Goal: Obtain resource: Download file/media

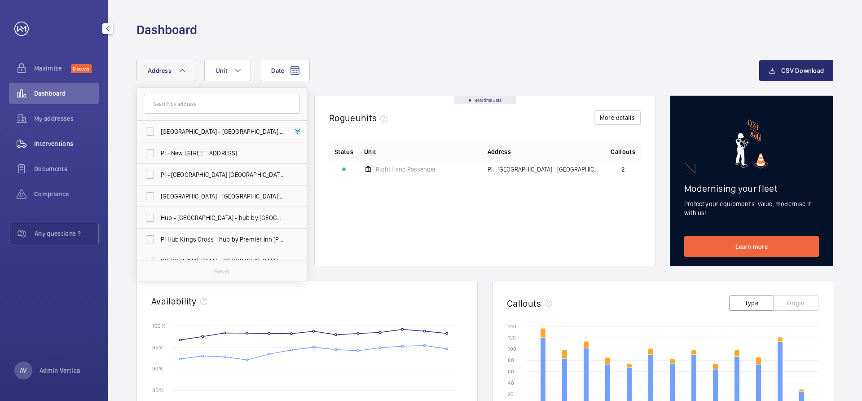
click at [70, 137] on div "Interventions" at bounding box center [54, 144] width 90 height 22
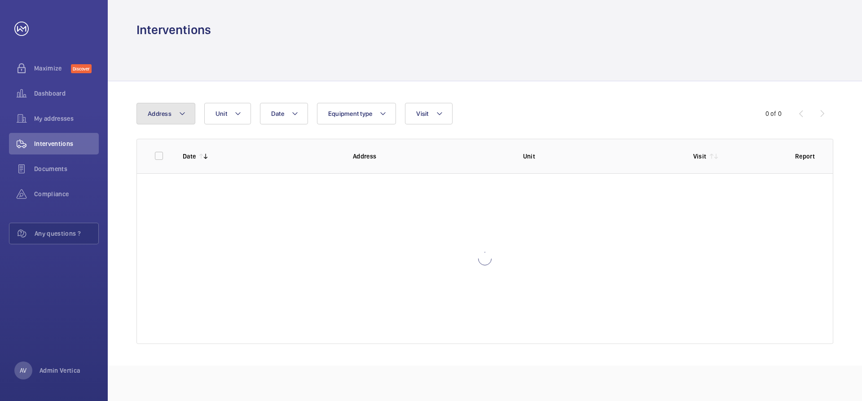
click at [189, 110] on button "Address" at bounding box center [166, 114] width 59 height 22
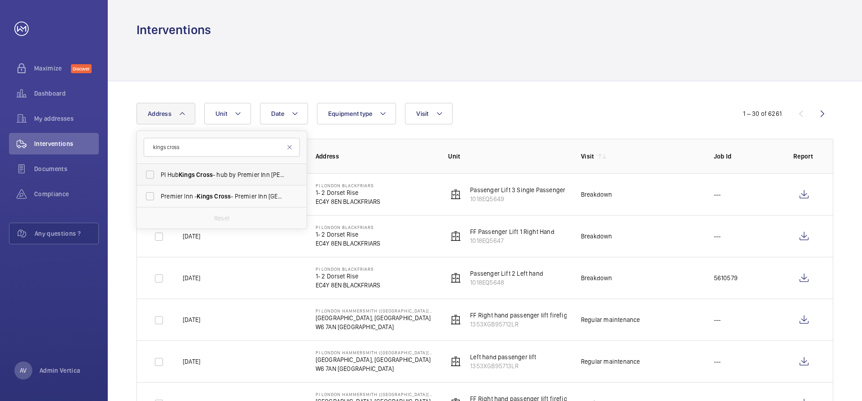
type input "kings cross"
click at [195, 170] on label "PI Hub Kings Cross - hub by Premier Inn [PERSON_NAME][GEOGRAPHIC_DATA], [GEOGRA…" at bounding box center [215, 175] width 156 height 22
click at [159, 170] on input "PI Hub Kings Cross - hub by Premier Inn [PERSON_NAME][GEOGRAPHIC_DATA], [GEOGRA…" at bounding box center [150, 175] width 18 height 18
checkbox input "true"
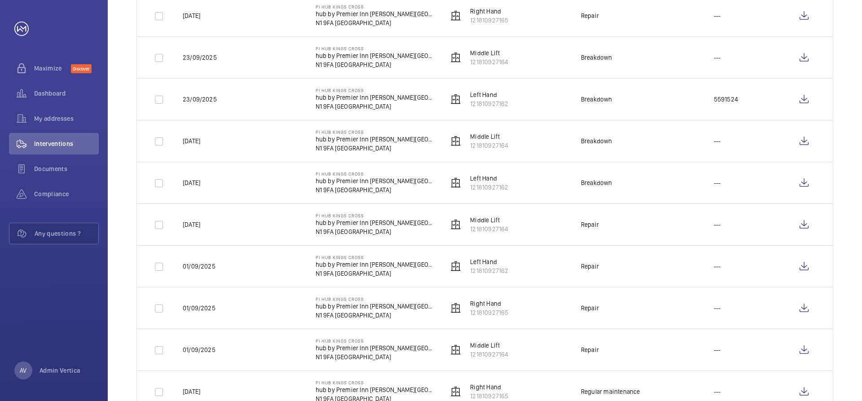
scroll to position [719, 0]
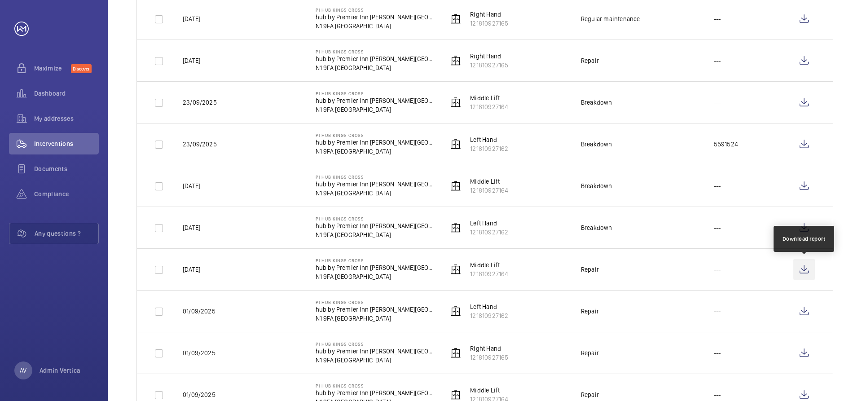
click at [802, 268] on wm-front-icon-button at bounding box center [805, 270] width 22 height 22
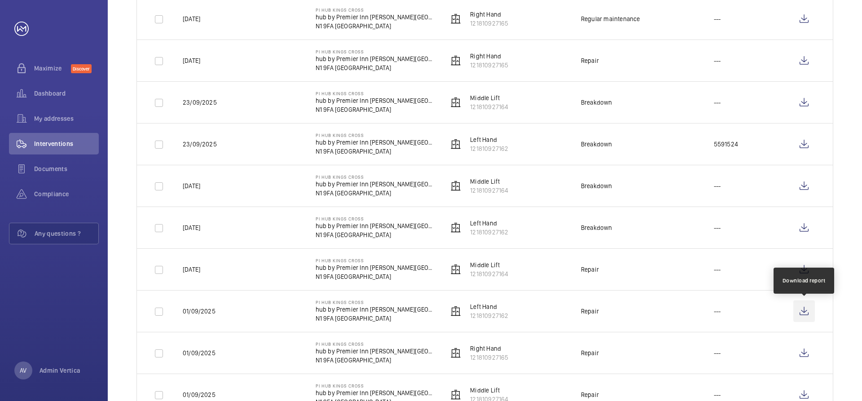
click at [807, 308] on wm-front-icon-button at bounding box center [805, 311] width 22 height 22
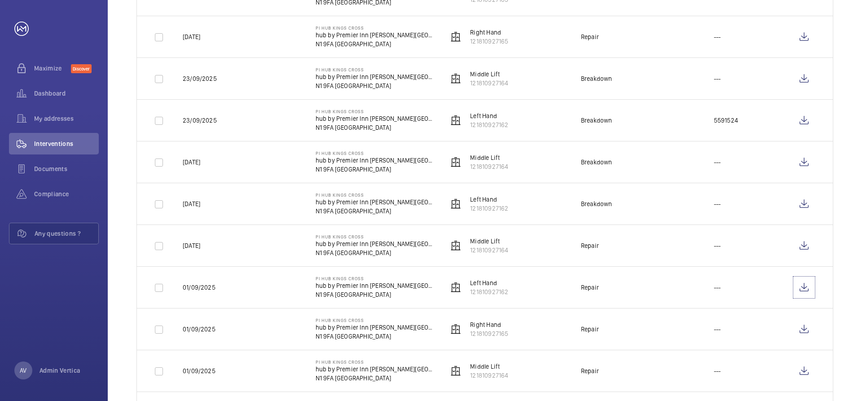
scroll to position [764, 0]
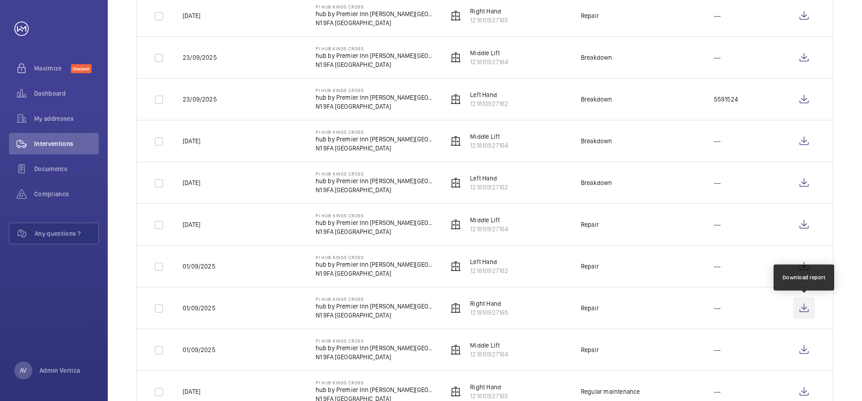
click at [802, 308] on wm-front-icon-button at bounding box center [805, 308] width 22 height 22
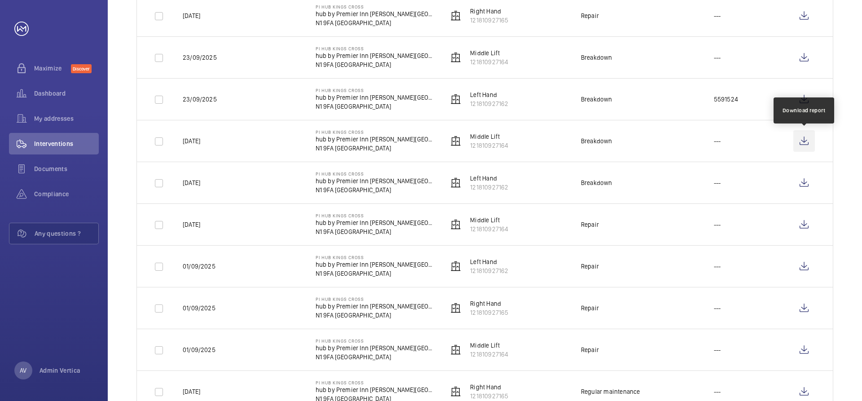
click at [804, 142] on wm-front-icon-button at bounding box center [805, 141] width 22 height 22
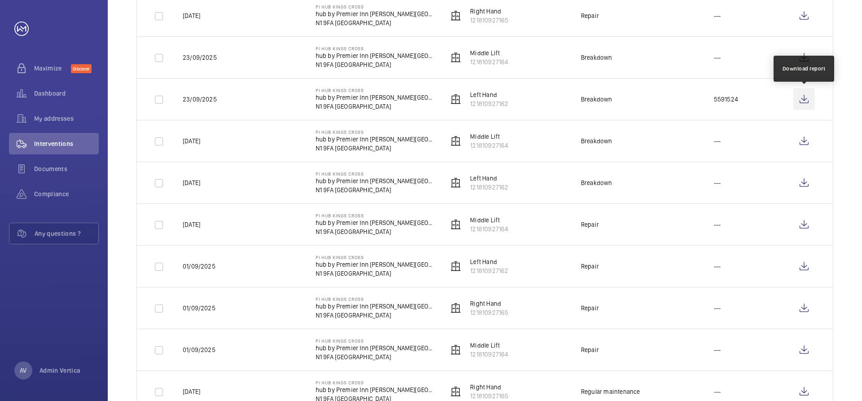
click at [802, 99] on wm-front-icon-button at bounding box center [805, 99] width 22 height 22
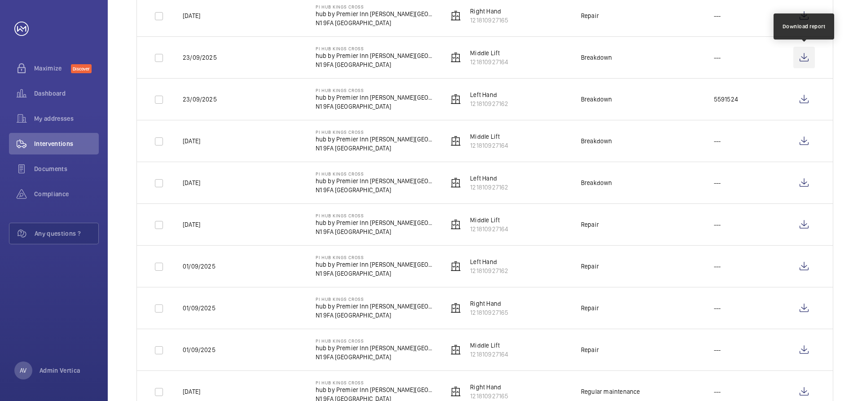
click at [802, 56] on wm-front-icon-button at bounding box center [805, 58] width 22 height 22
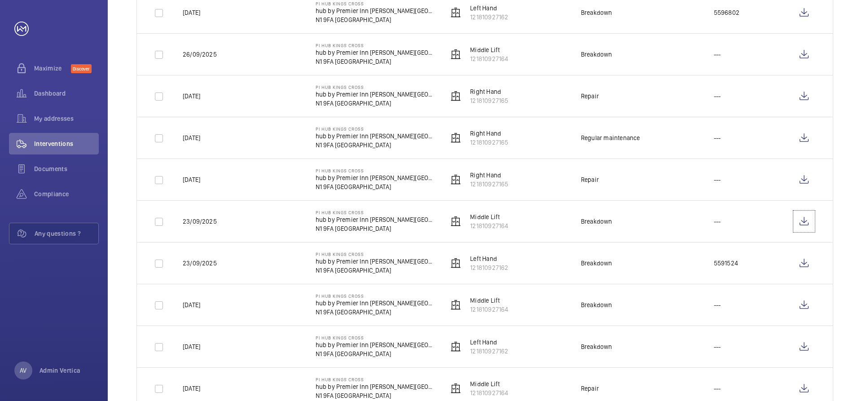
scroll to position [584, 0]
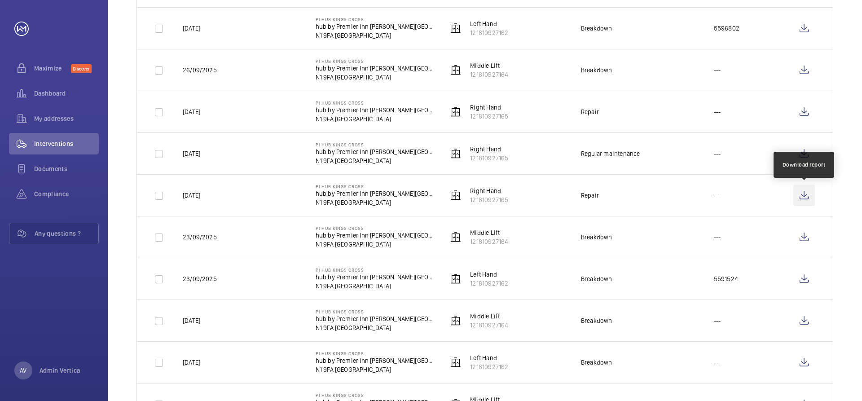
click at [809, 192] on wm-front-icon-button at bounding box center [805, 196] width 22 height 22
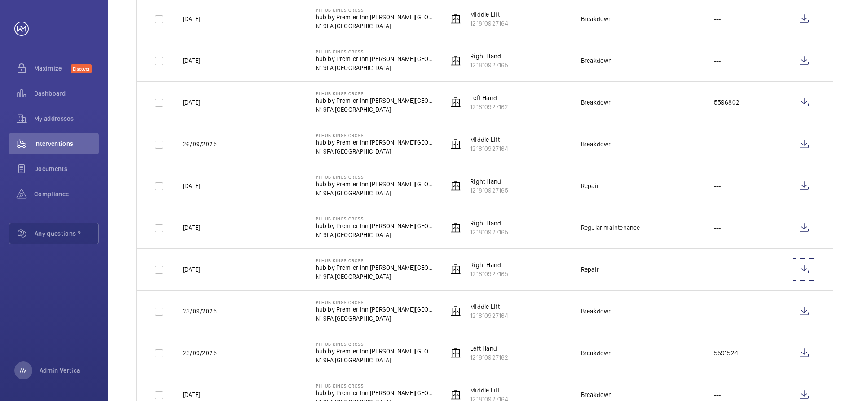
scroll to position [494, 0]
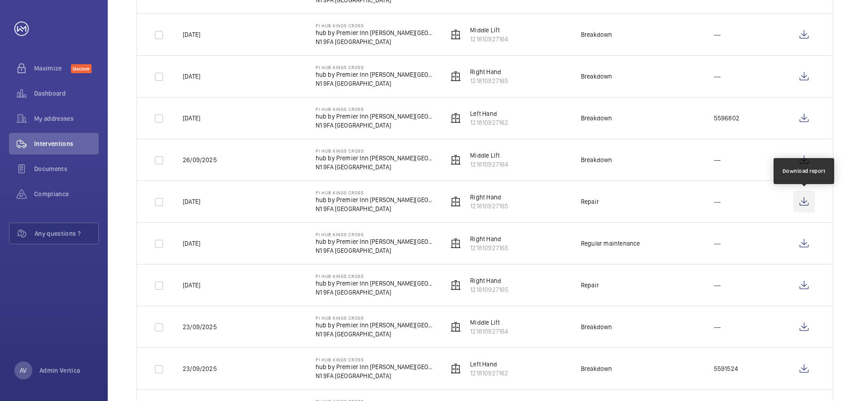
click at [805, 200] on wm-front-icon-button at bounding box center [805, 202] width 22 height 22
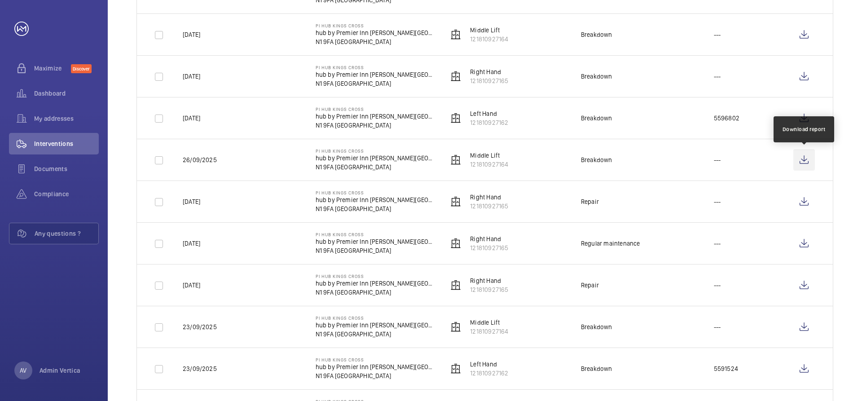
click at [805, 160] on wm-front-icon-button at bounding box center [805, 160] width 22 height 22
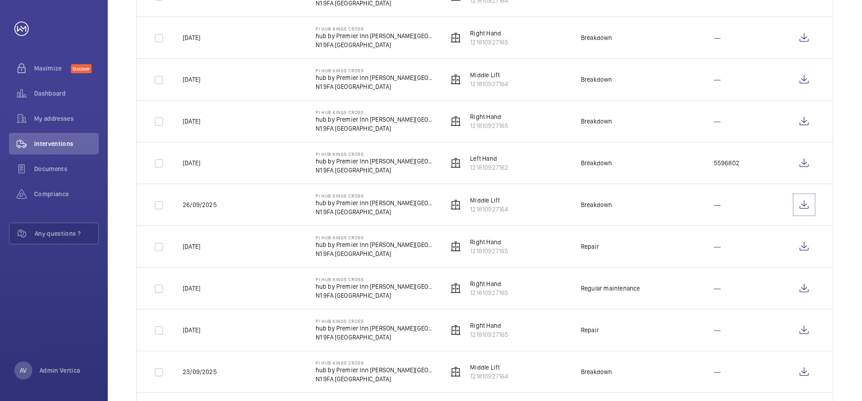
scroll to position [404, 0]
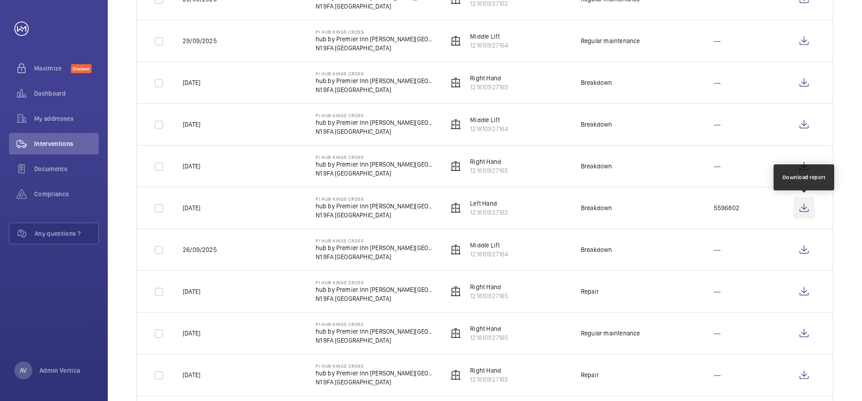
click at [808, 205] on wm-front-icon-button at bounding box center [805, 208] width 22 height 22
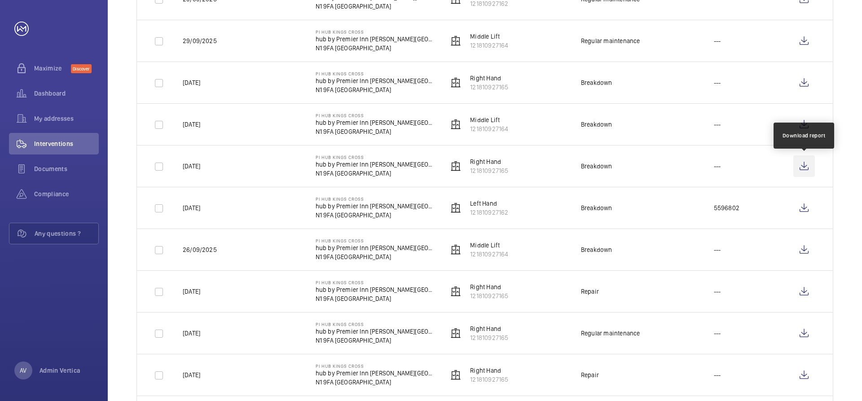
click at [800, 168] on wm-front-icon-button at bounding box center [805, 166] width 22 height 22
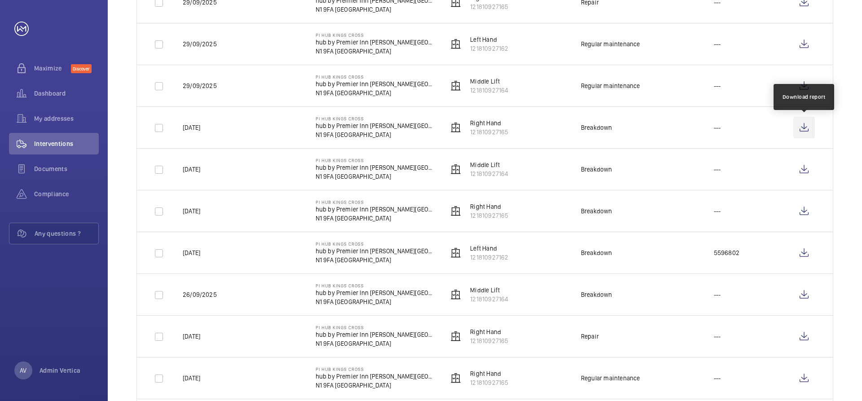
click at [803, 130] on wm-front-icon-button at bounding box center [805, 128] width 22 height 22
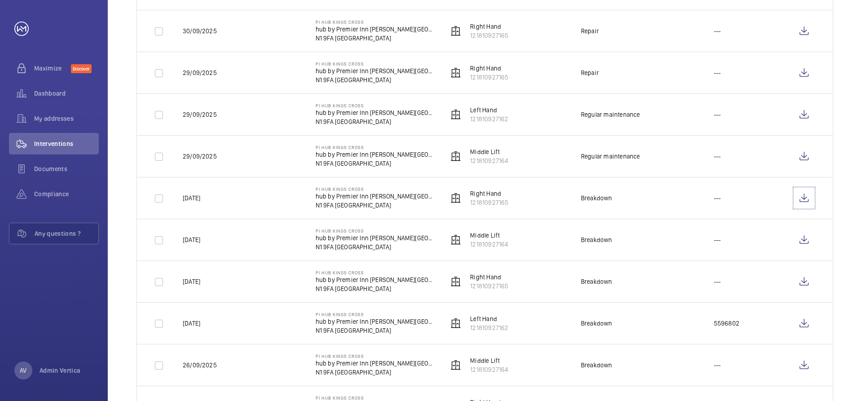
scroll to position [270, 0]
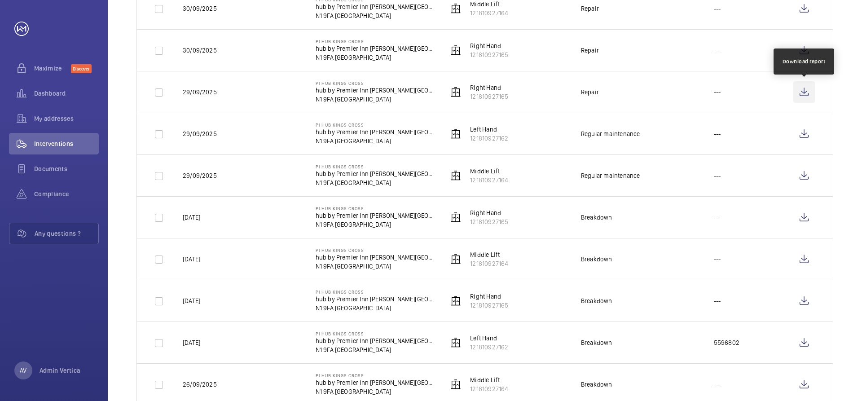
click at [809, 93] on wm-front-icon-button at bounding box center [805, 92] width 22 height 22
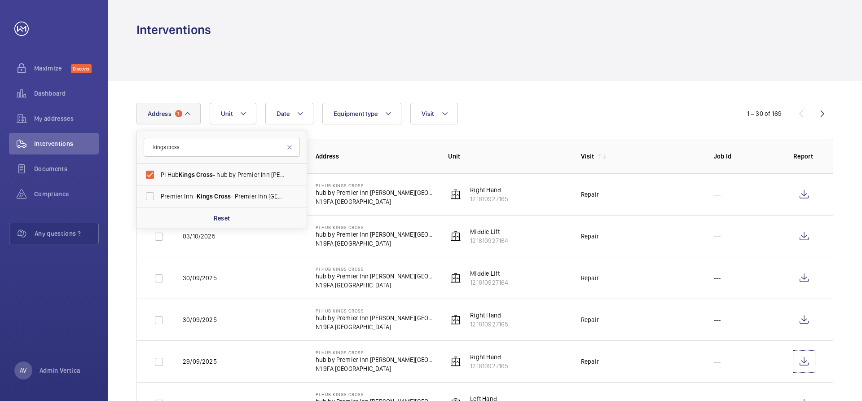
scroll to position [45, 0]
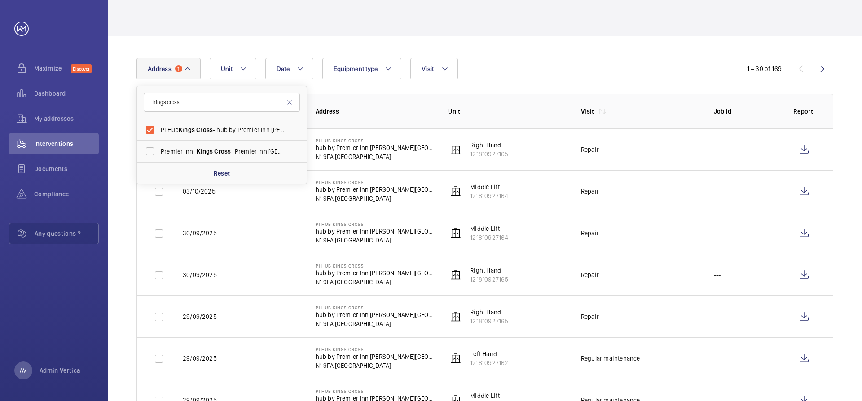
click at [611, 79] on div "Date Address 1 [GEOGRAPHIC_DATA] PI Hub [GEOGRAPHIC_DATA] - hub by [GEOGRAPHIC_…" at bounding box center [431, 69] width 589 height 22
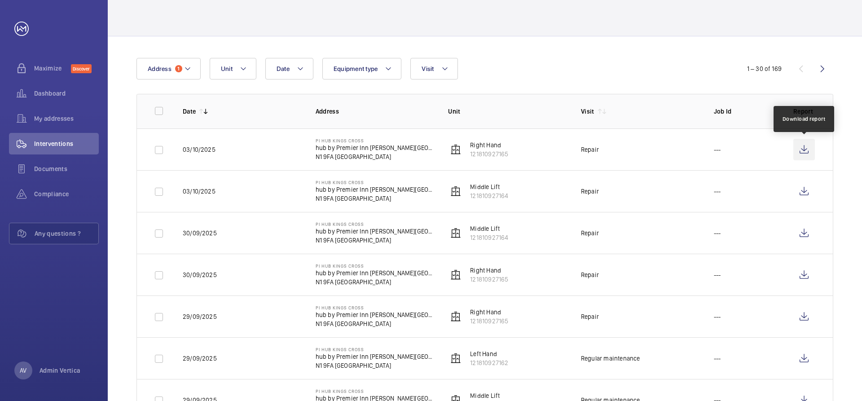
click at [802, 150] on wm-front-icon-button at bounding box center [805, 150] width 22 height 22
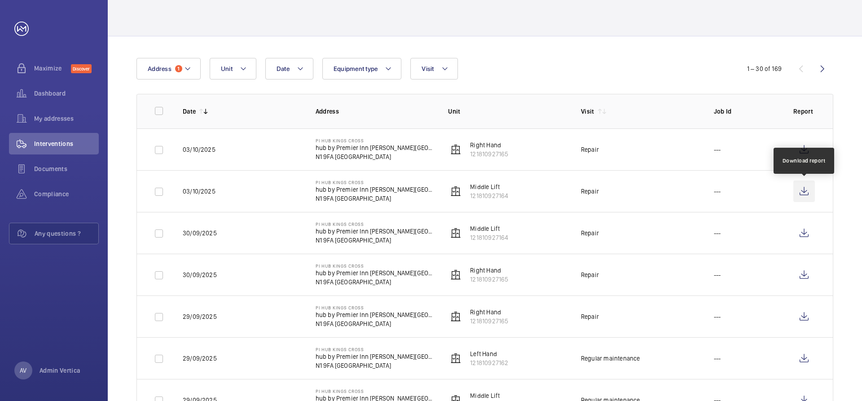
click at [800, 195] on wm-front-icon-button at bounding box center [805, 192] width 22 height 22
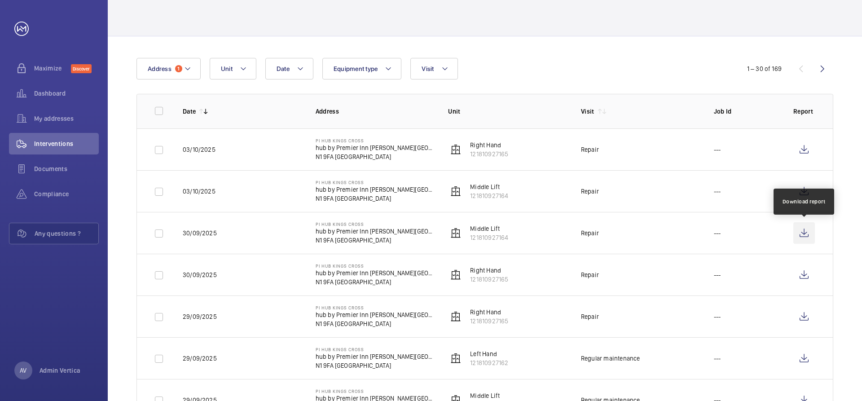
click at [807, 234] on wm-front-icon-button at bounding box center [805, 233] width 22 height 22
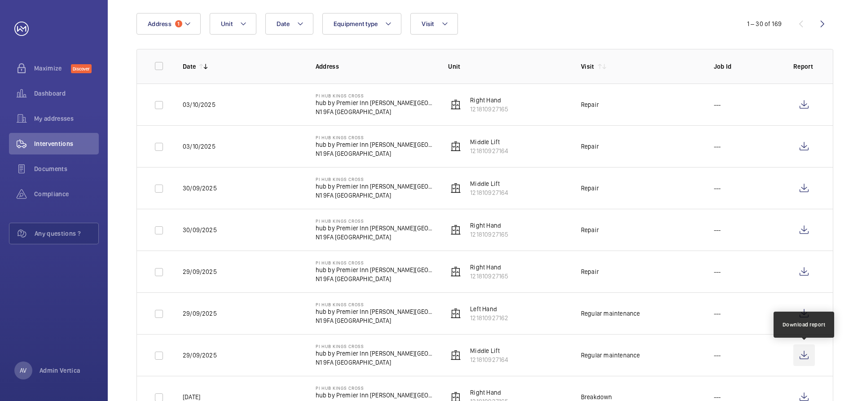
click at [804, 357] on wm-front-icon-button at bounding box center [805, 356] width 22 height 22
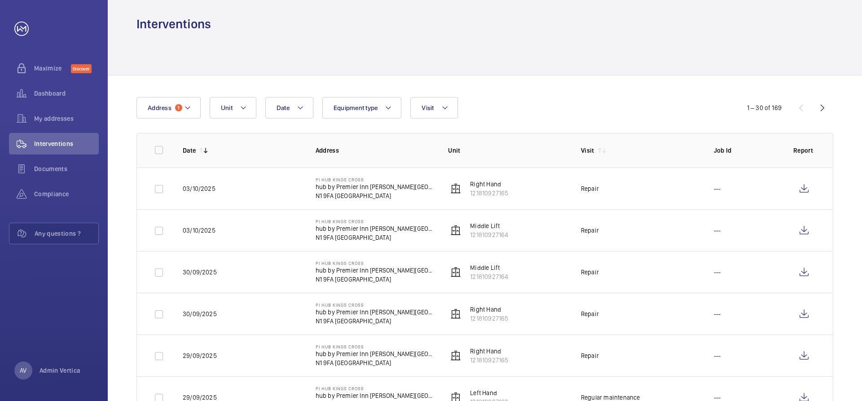
scroll to position [0, 0]
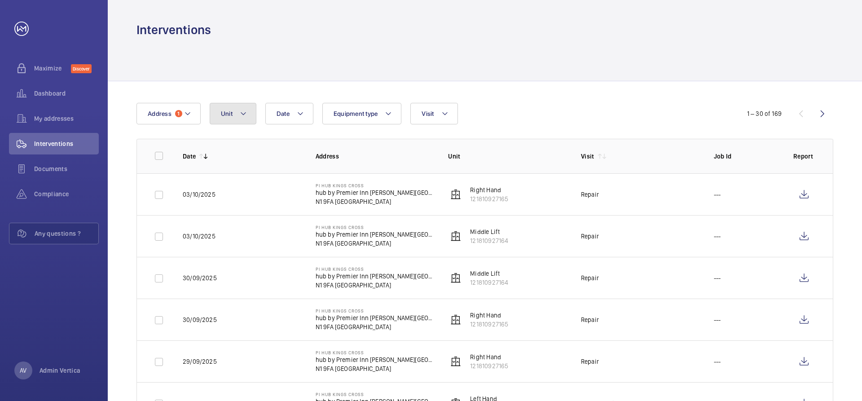
click at [243, 114] on mat-icon at bounding box center [243, 113] width 7 height 11
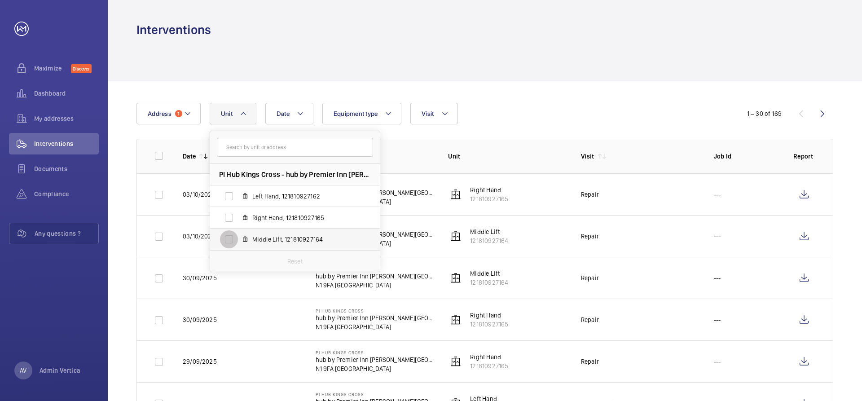
click at [230, 239] on input "Middle Lift, 121810927164" at bounding box center [229, 239] width 18 height 18
checkbox input "true"
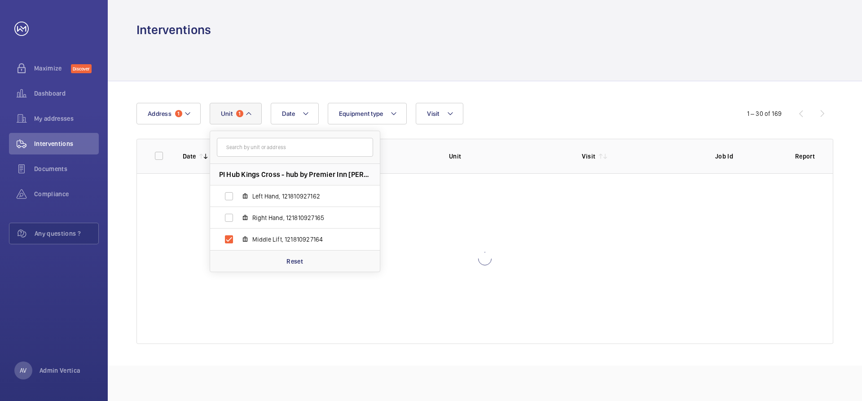
click at [503, 60] on div at bounding box center [485, 59] width 697 height 43
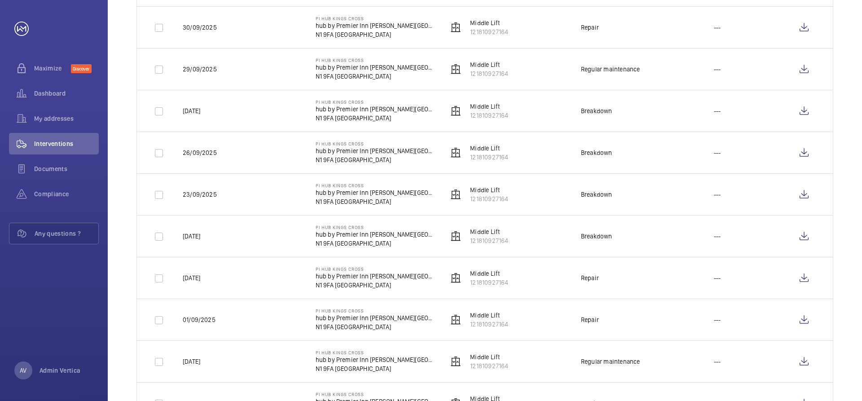
scroll to position [225, 0]
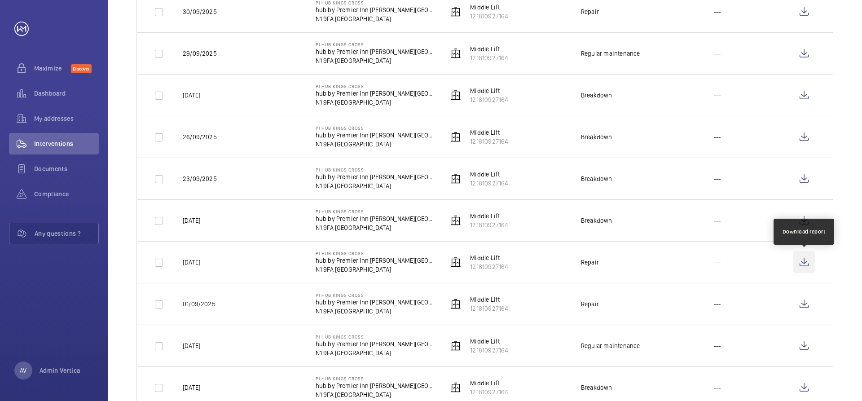
click at [798, 261] on wm-front-icon-button at bounding box center [805, 263] width 22 height 22
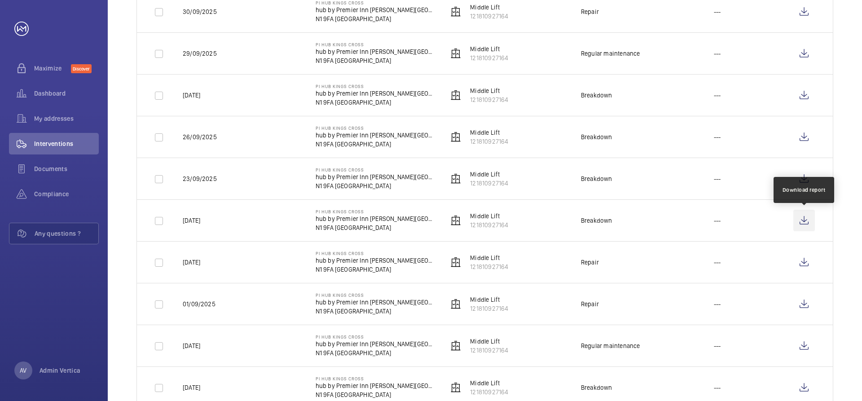
click at [802, 216] on wm-front-icon-button at bounding box center [805, 221] width 22 height 22
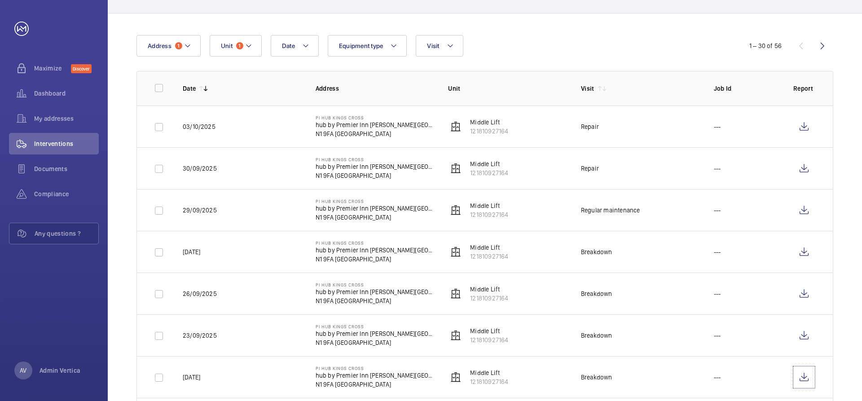
scroll to position [90, 0]
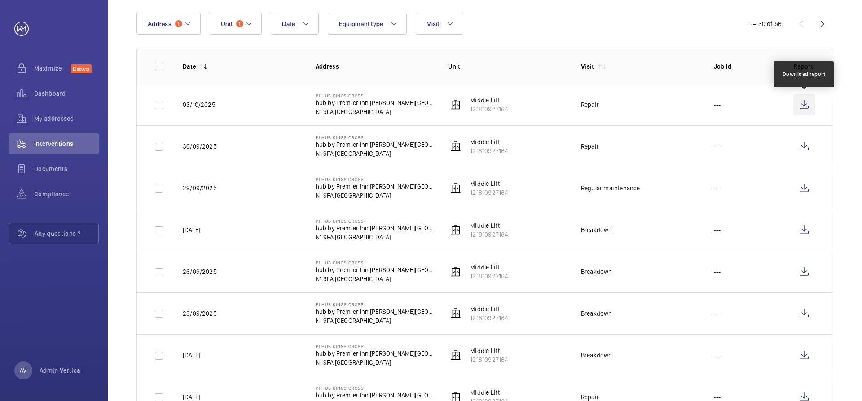
click at [805, 106] on wm-front-icon-button at bounding box center [805, 105] width 22 height 22
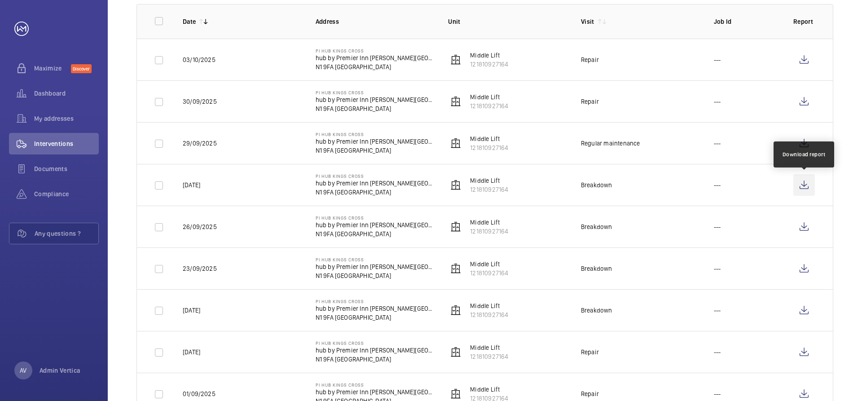
click at [804, 185] on wm-front-icon-button at bounding box center [805, 185] width 22 height 22
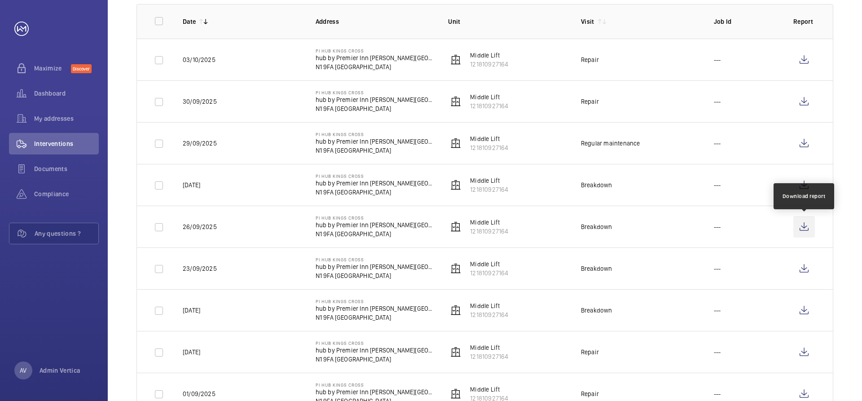
click at [804, 230] on wm-front-icon-button at bounding box center [805, 227] width 22 height 22
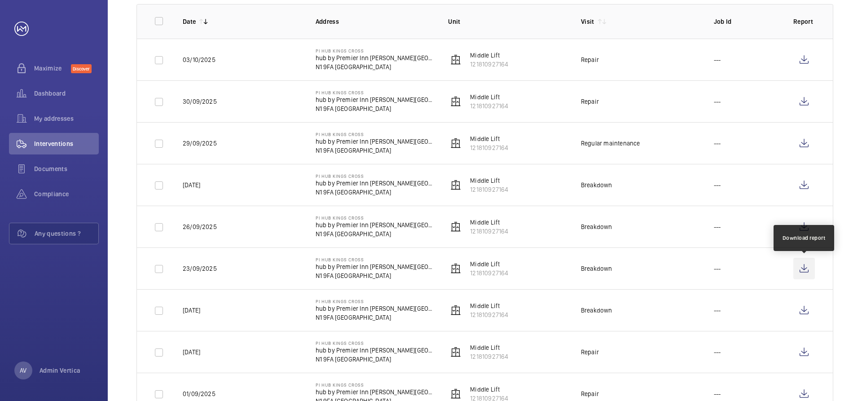
click at [809, 266] on wm-front-icon-button at bounding box center [805, 269] width 22 height 22
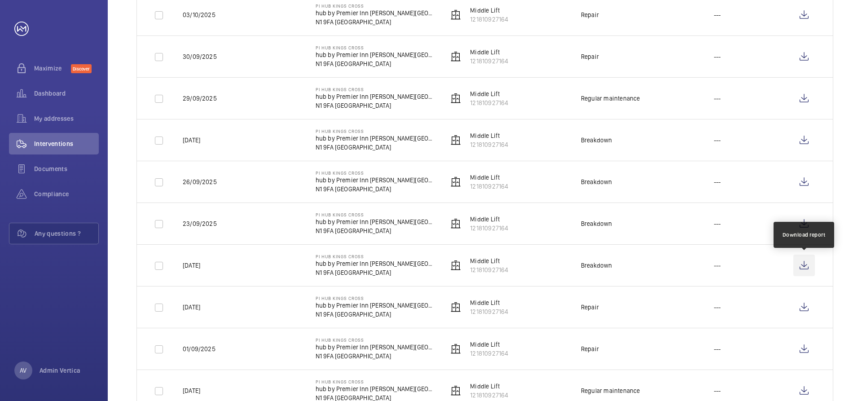
click at [804, 266] on wm-front-icon-button at bounding box center [805, 266] width 22 height 22
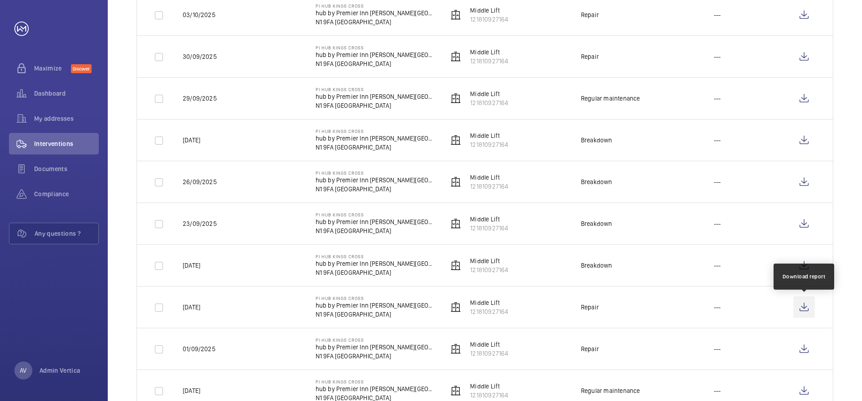
click at [802, 304] on wm-front-icon-button at bounding box center [805, 307] width 22 height 22
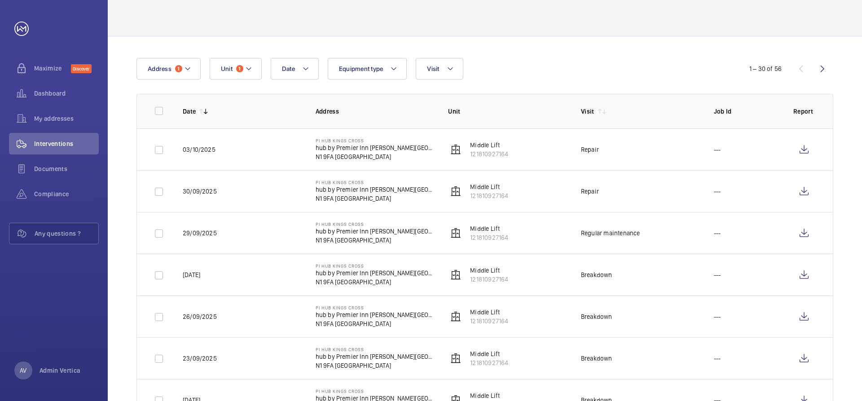
scroll to position [0, 0]
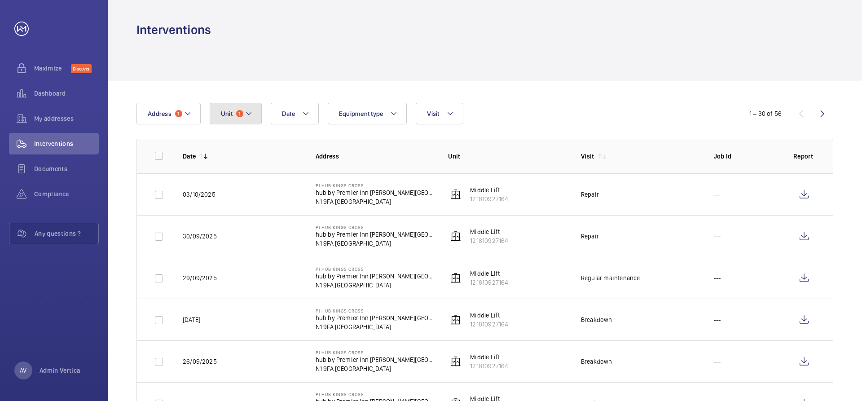
click at [239, 116] on span "1" at bounding box center [239, 113] width 7 height 7
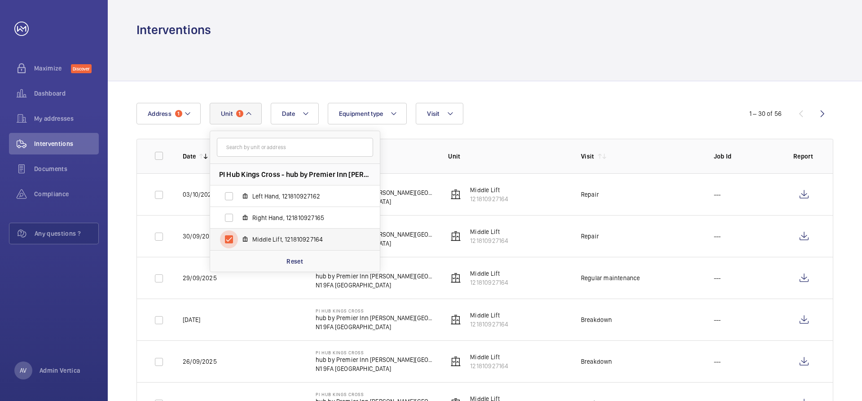
click at [226, 239] on input "Middle Lift, 121810927164" at bounding box center [229, 239] width 18 height 18
checkbox input "false"
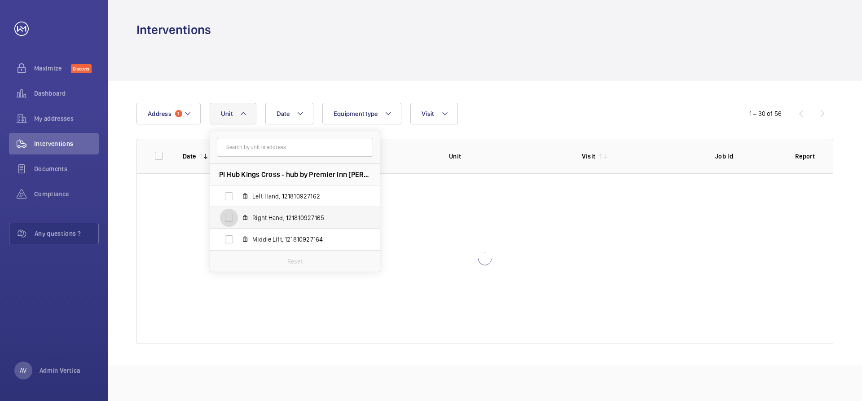
click at [228, 218] on input "Right Hand, 121810927165" at bounding box center [229, 218] width 18 height 18
checkbox input "true"
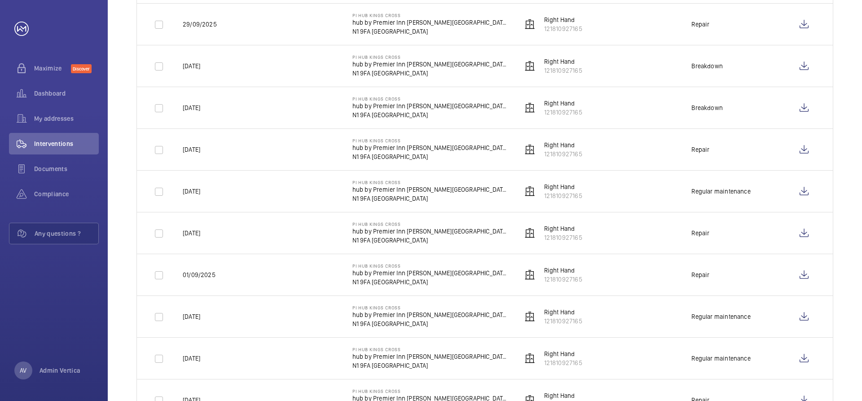
scroll to position [270, 0]
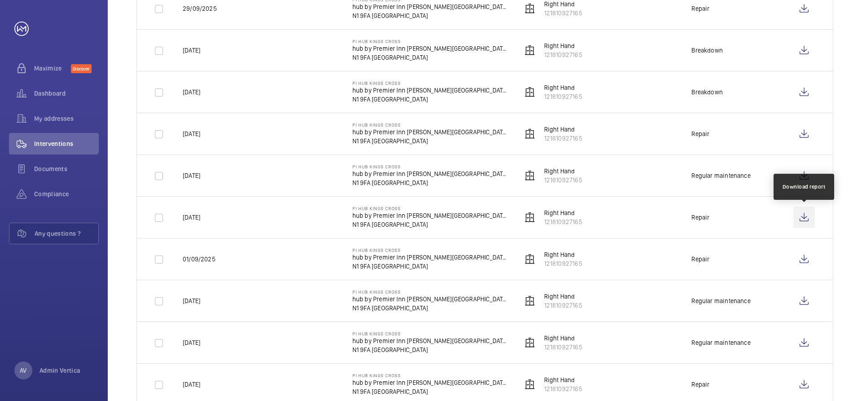
click at [807, 216] on wm-front-icon-button at bounding box center [805, 218] width 22 height 22
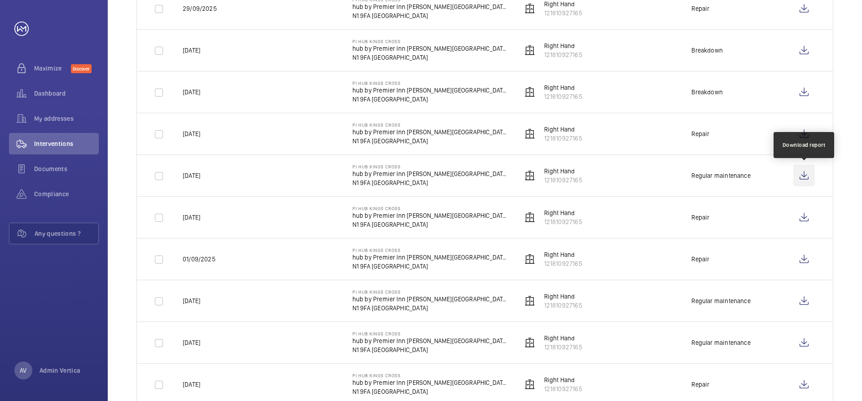
click at [804, 173] on wm-front-icon-button at bounding box center [805, 176] width 22 height 22
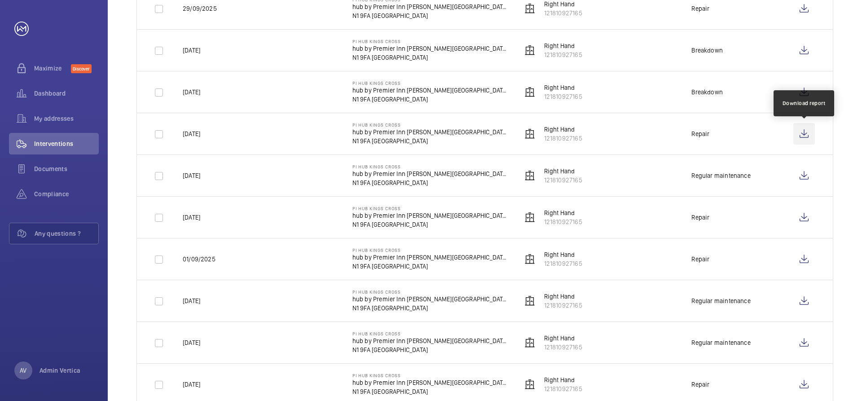
click at [800, 134] on wm-front-icon-button at bounding box center [805, 134] width 22 height 22
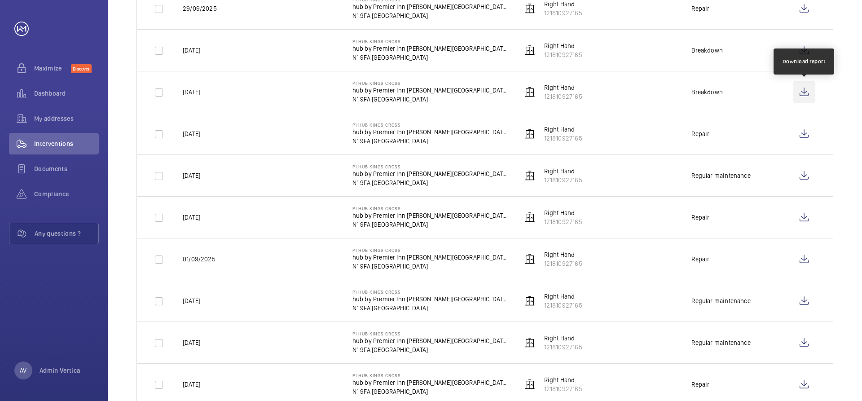
click at [809, 92] on wm-front-icon-button at bounding box center [805, 92] width 22 height 22
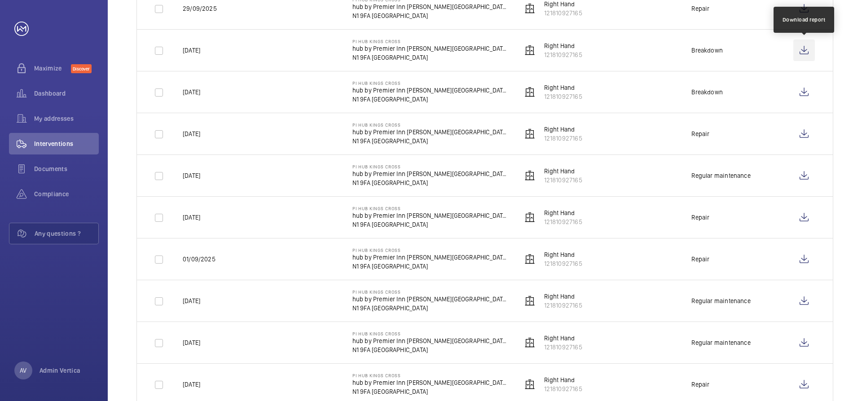
click at [803, 47] on wm-front-icon-button at bounding box center [805, 51] width 22 height 22
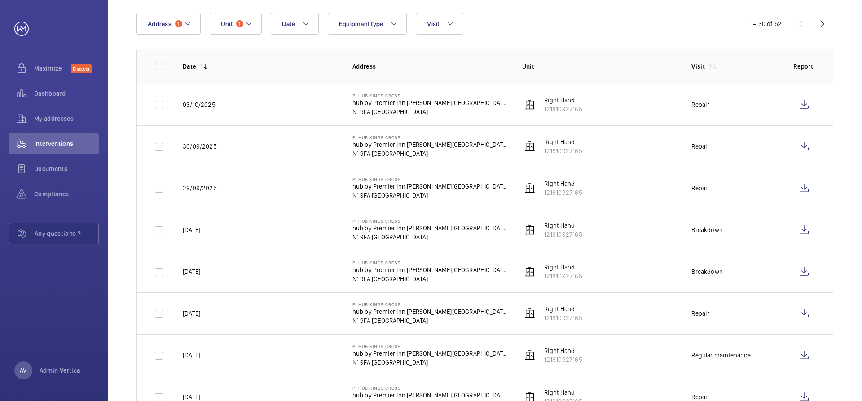
scroll to position [45, 0]
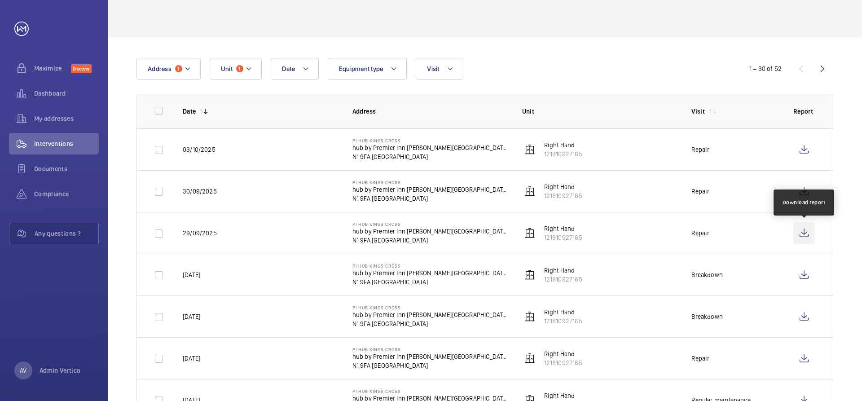
click at [809, 231] on wm-front-icon-button at bounding box center [805, 233] width 22 height 22
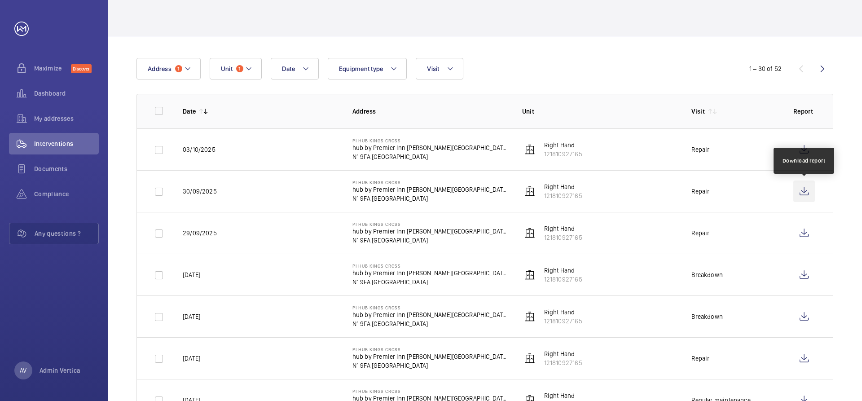
click at [804, 194] on wm-front-icon-button at bounding box center [805, 192] width 22 height 22
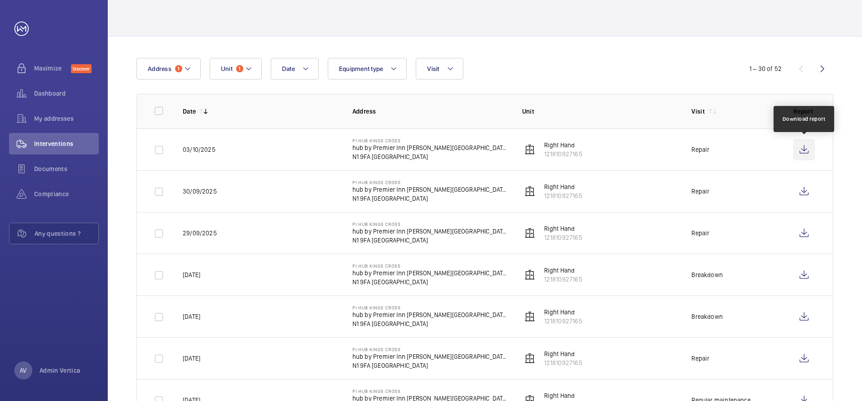
click at [806, 148] on wm-front-icon-button at bounding box center [805, 150] width 22 height 22
click at [230, 67] on span "Unit" at bounding box center [227, 68] width 12 height 7
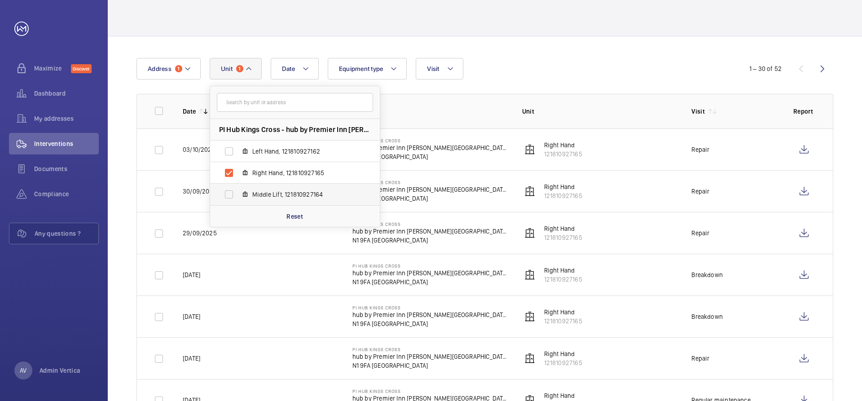
click at [268, 193] on span "Middle Lift, 121810927164" at bounding box center [304, 194] width 104 height 9
click at [238, 193] on input "Middle Lift, 121810927164" at bounding box center [229, 195] width 18 height 18
checkbox input "true"
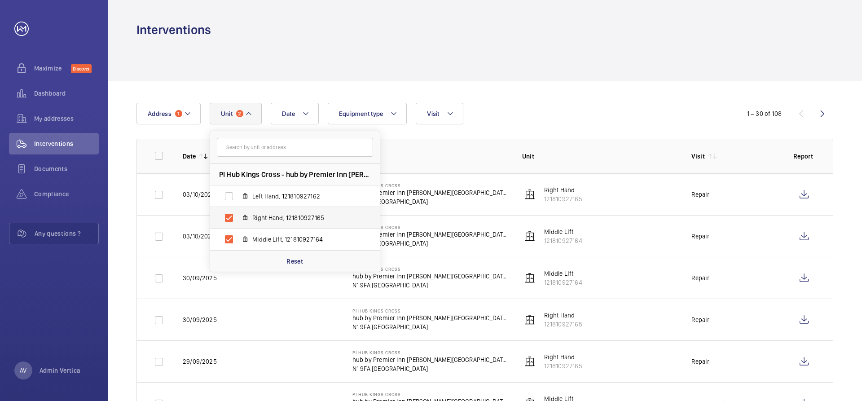
click at [263, 216] on span "Right Hand, 121810927165" at bounding box center [304, 217] width 104 height 9
click at [238, 216] on input "Right Hand, 121810927165" at bounding box center [229, 218] width 18 height 18
checkbox input "false"
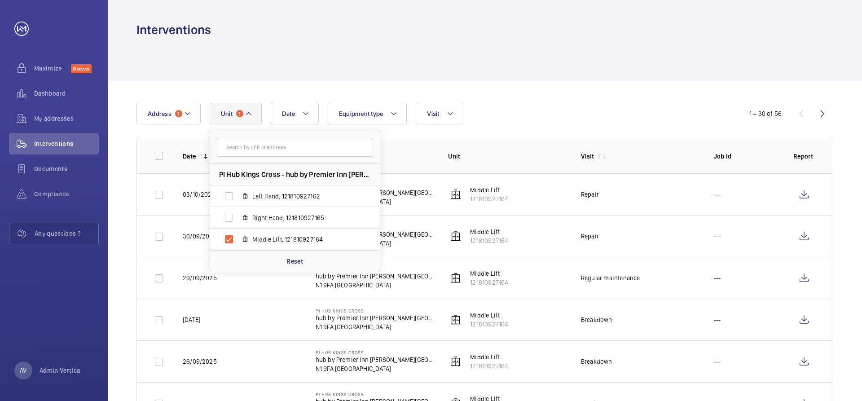
click at [484, 61] on div at bounding box center [485, 59] width 697 height 43
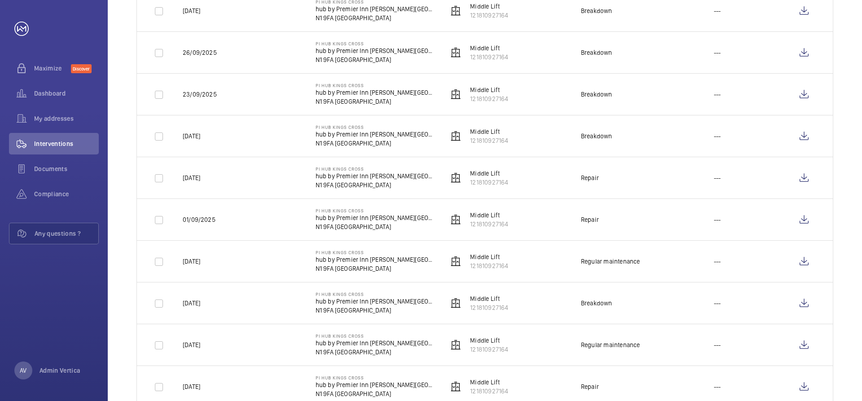
scroll to position [314, 0]
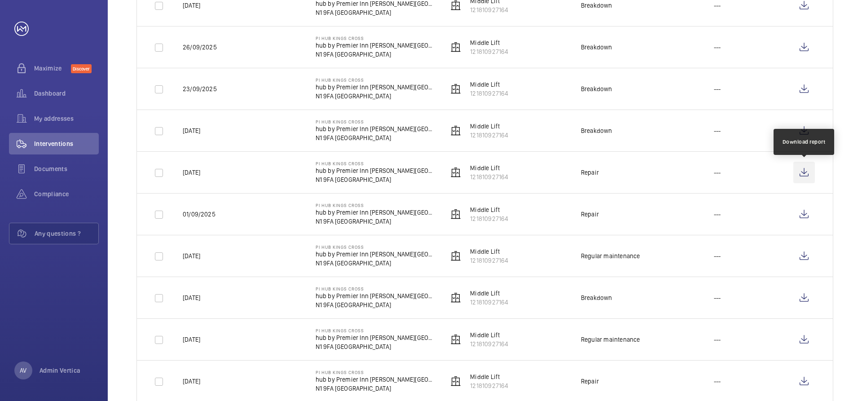
click at [800, 170] on wm-front-icon-button at bounding box center [805, 173] width 22 height 22
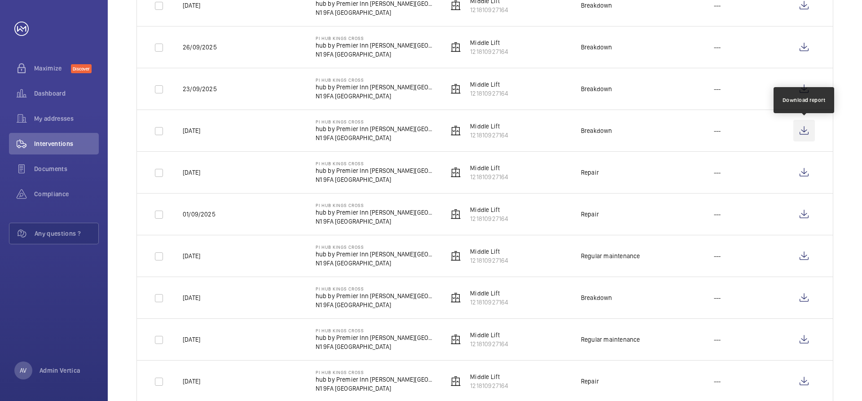
click at [803, 132] on wm-front-icon-button at bounding box center [805, 131] width 22 height 22
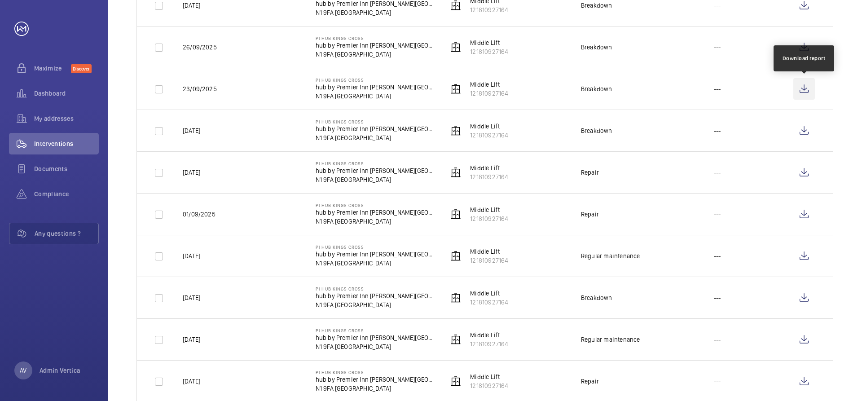
click at [801, 88] on wm-front-icon-button at bounding box center [805, 89] width 22 height 22
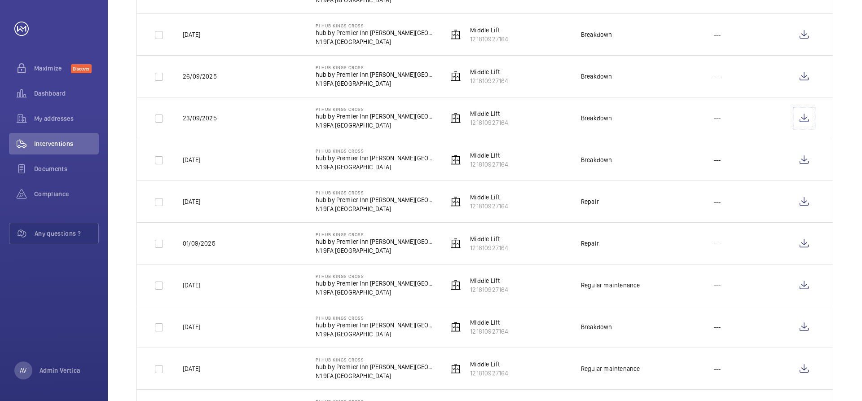
scroll to position [270, 0]
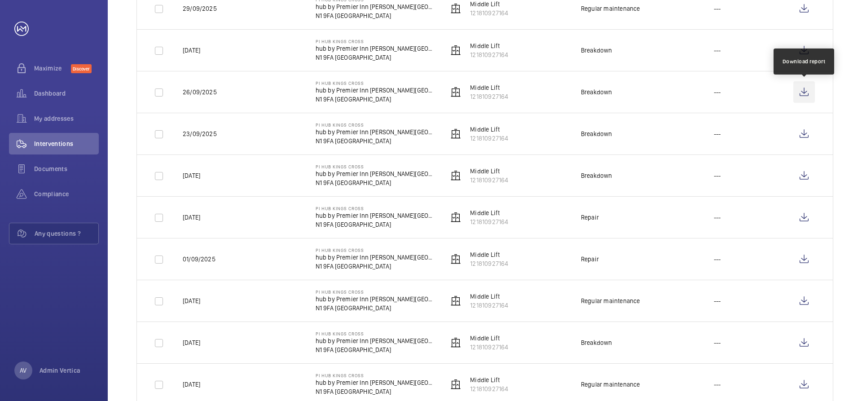
click at [807, 88] on wm-front-icon-button at bounding box center [805, 92] width 22 height 22
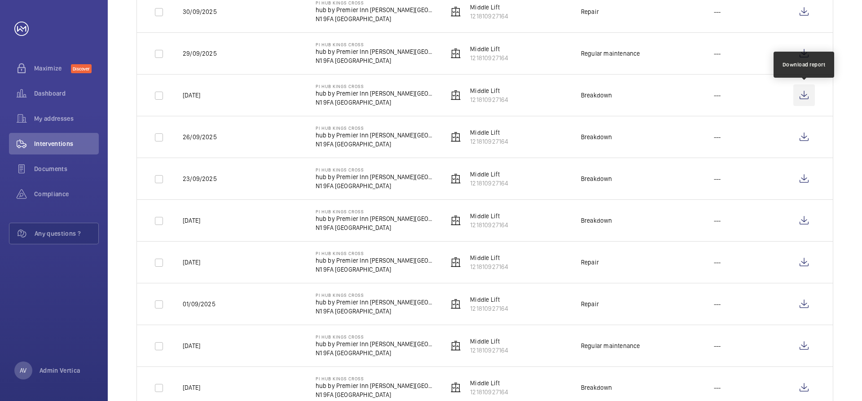
click at [805, 93] on wm-front-icon-button at bounding box center [805, 95] width 22 height 22
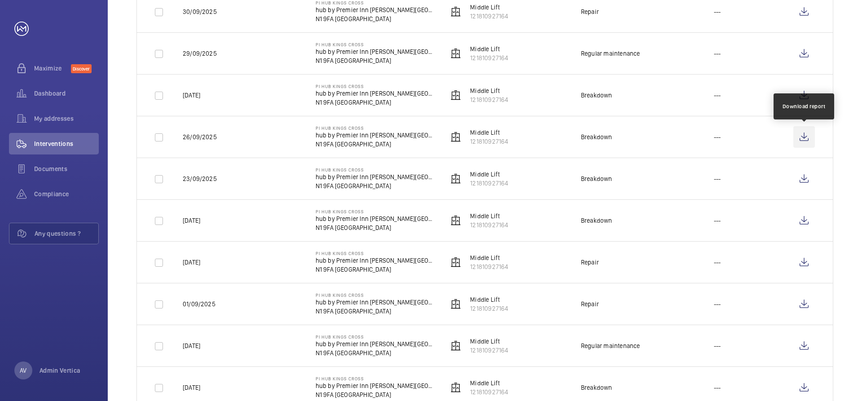
click at [803, 138] on wm-front-icon-button at bounding box center [805, 137] width 22 height 22
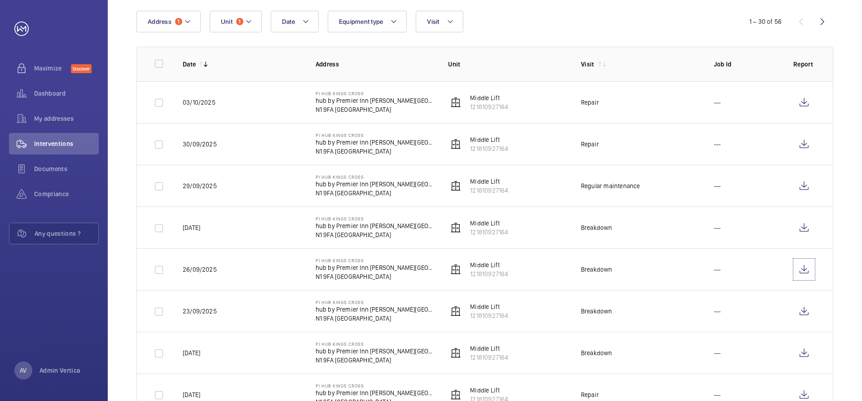
scroll to position [90, 0]
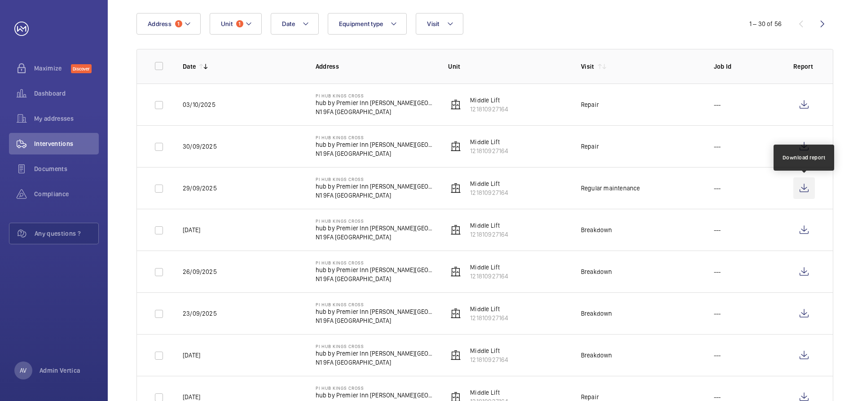
click at [800, 188] on wm-front-icon-button at bounding box center [805, 188] width 22 height 22
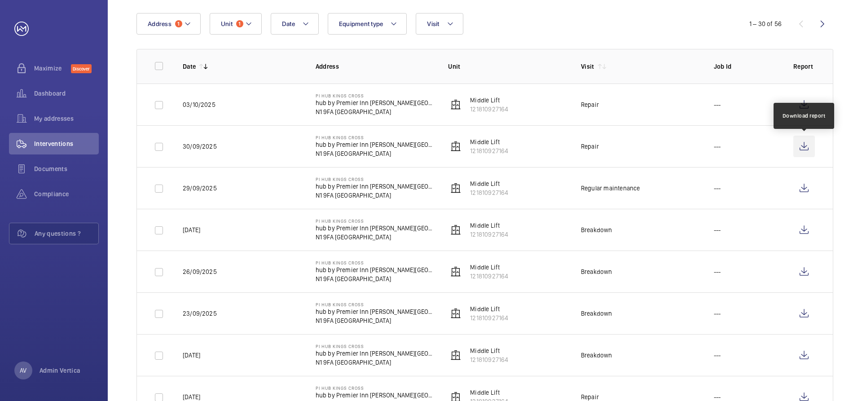
click at [803, 146] on wm-front-icon-button at bounding box center [805, 147] width 22 height 22
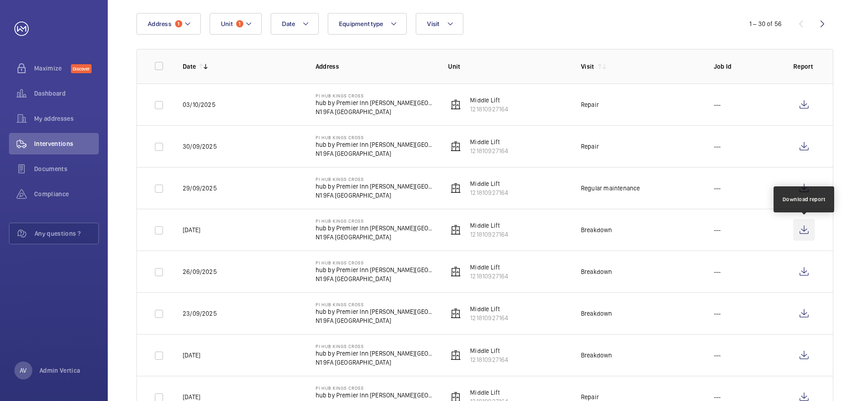
click at [804, 231] on wm-front-icon-button at bounding box center [805, 230] width 22 height 22
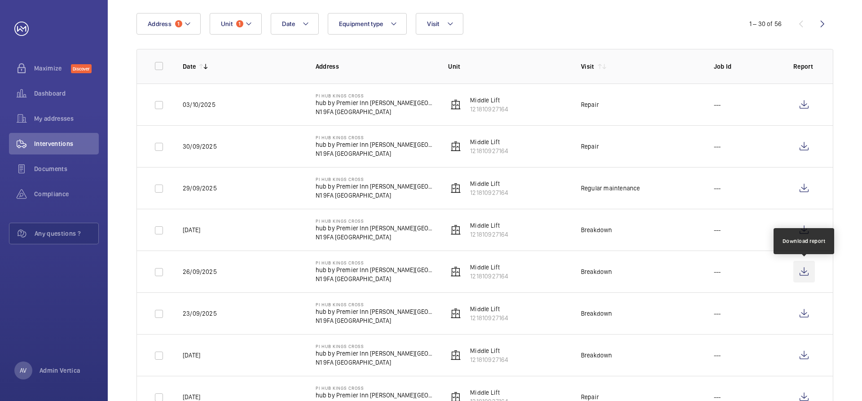
click at [799, 275] on wm-front-icon-button at bounding box center [805, 272] width 22 height 22
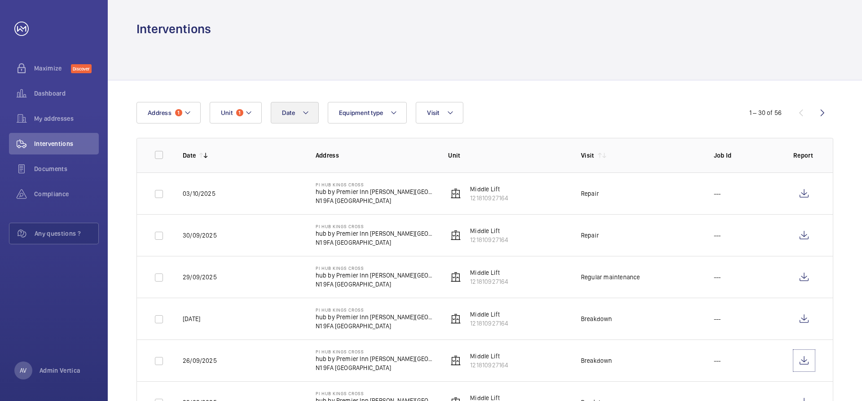
scroll to position [0, 0]
click at [245, 117] on mat-icon at bounding box center [248, 113] width 7 height 11
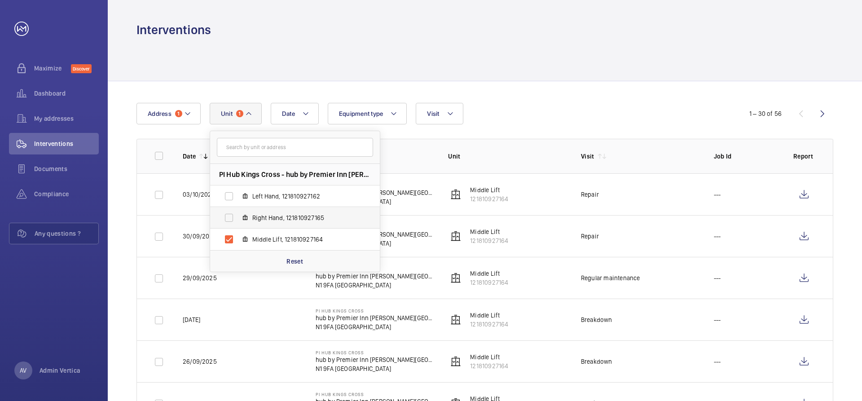
click at [274, 222] on span "Right Hand, 121810927165" at bounding box center [304, 217] width 104 height 9
click at [238, 222] on input "Right Hand, 121810927165" at bounding box center [229, 218] width 18 height 18
checkbox input "true"
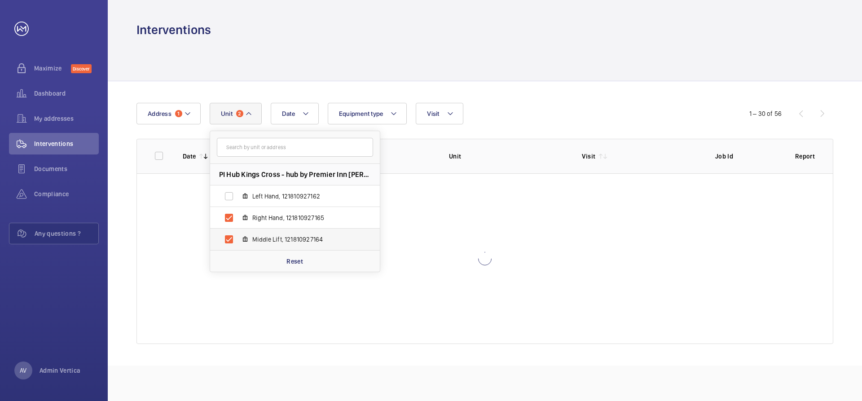
click at [265, 240] on span "Middle Lift, 121810927164" at bounding box center [304, 239] width 104 height 9
click at [238, 240] on input "Middle Lift, 121810927164" at bounding box center [229, 239] width 18 height 18
checkbox input "false"
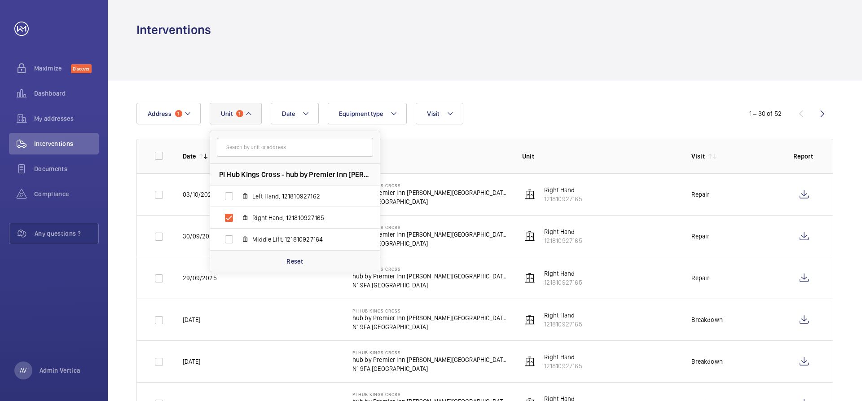
click at [558, 48] on div at bounding box center [485, 59] width 697 height 43
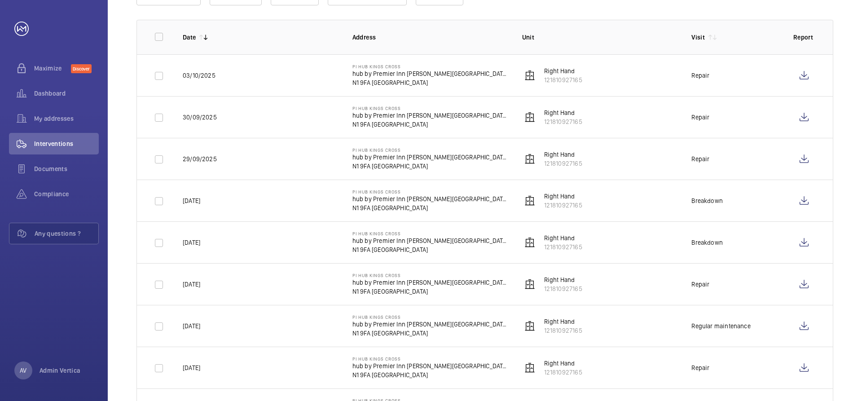
scroll to position [135, 0]
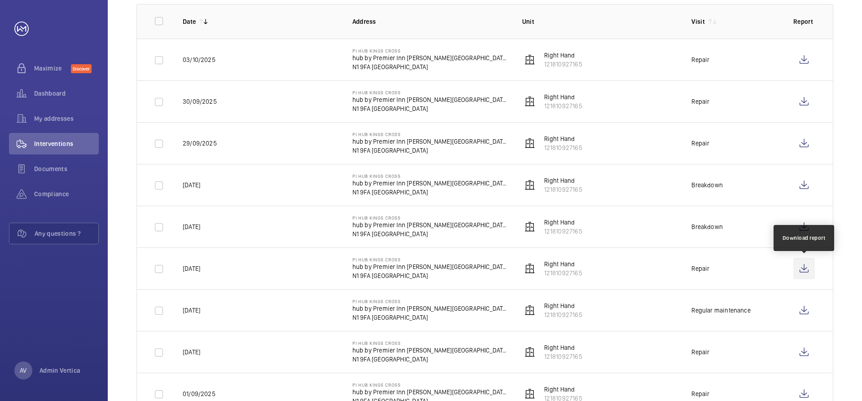
click at [807, 270] on wm-front-icon-button at bounding box center [805, 269] width 22 height 22
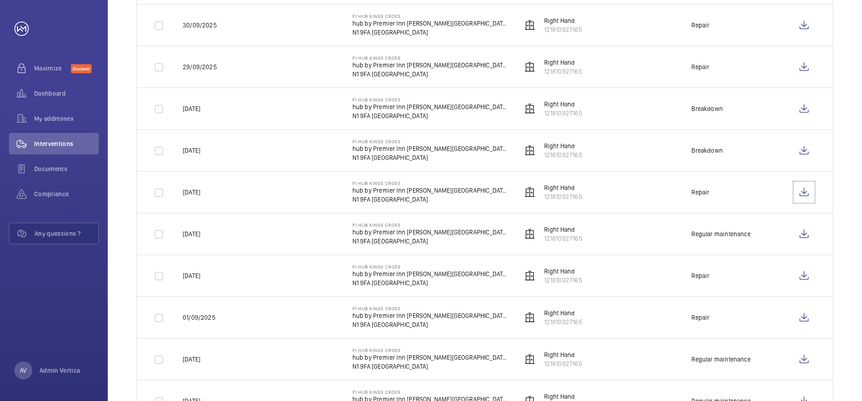
scroll to position [225, 0]
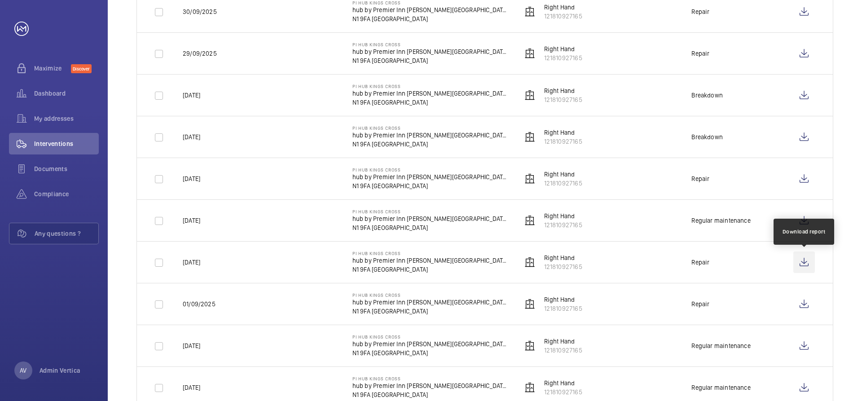
click at [801, 265] on wm-front-icon-button at bounding box center [805, 263] width 22 height 22
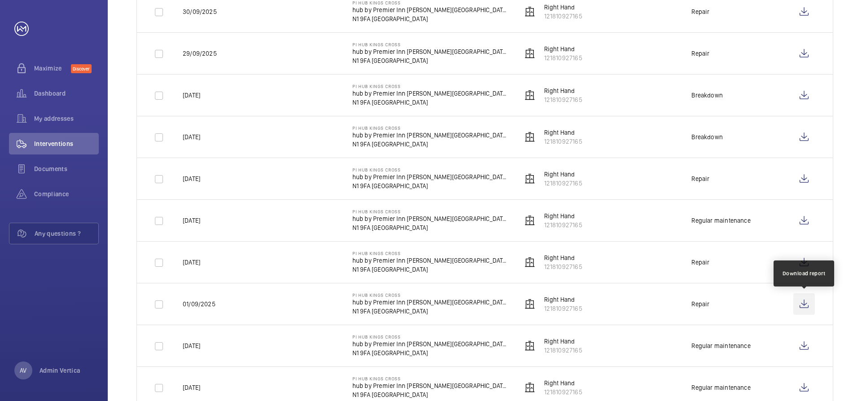
click at [804, 301] on wm-front-icon-button at bounding box center [805, 304] width 22 height 22
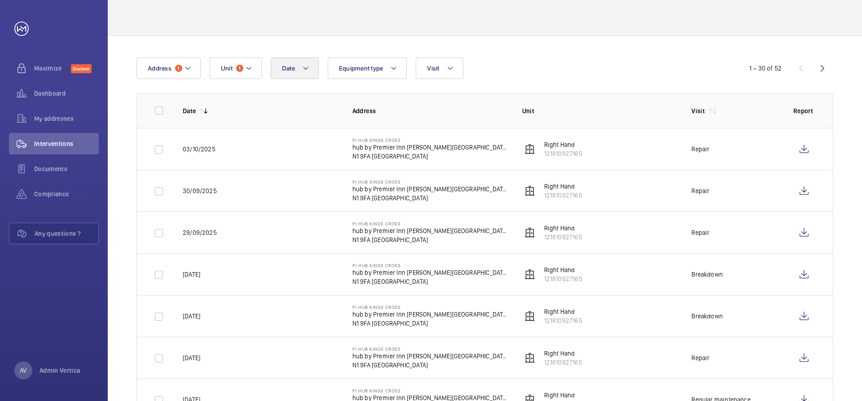
scroll to position [45, 0]
click at [245, 63] on button "Unit 1" at bounding box center [236, 69] width 52 height 22
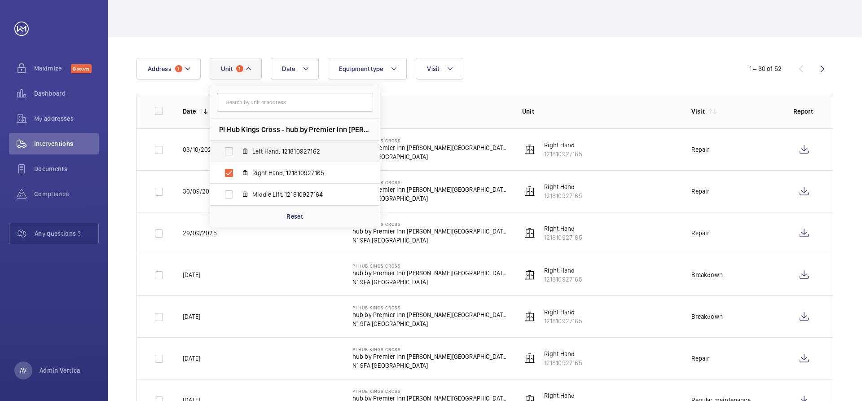
click at [242, 149] on mat-icon at bounding box center [245, 151] width 7 height 7
click at [238, 149] on input "Left Hand, 121810927162" at bounding box center [229, 151] width 18 height 18
checkbox input "true"
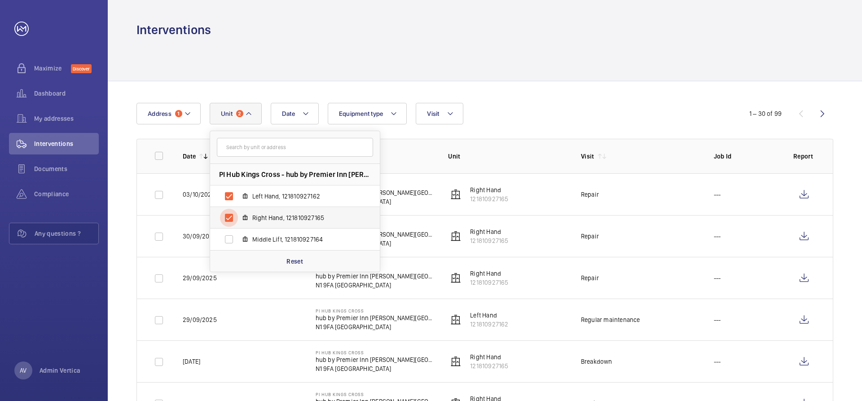
click at [230, 216] on input "Right Hand, 121810927165" at bounding box center [229, 218] width 18 height 18
checkbox input "false"
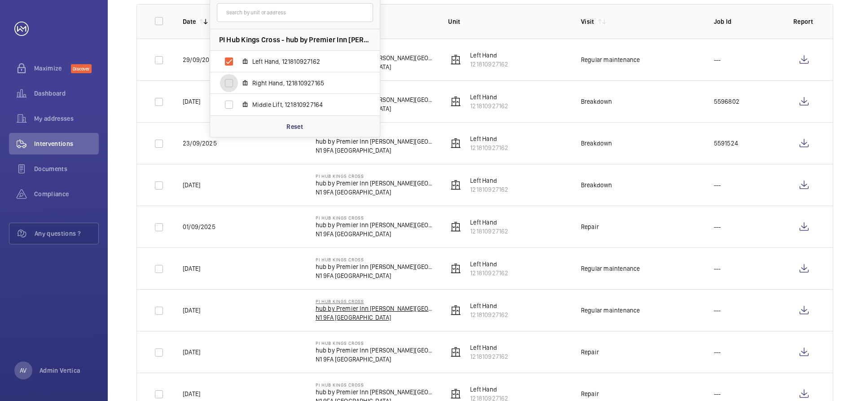
scroll to position [90, 0]
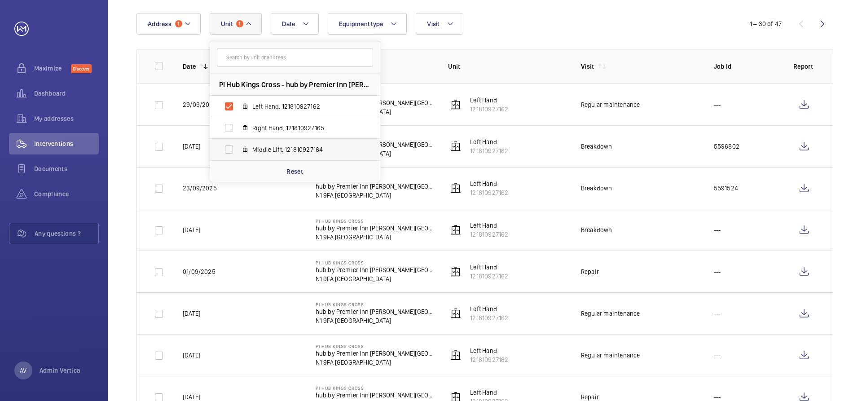
click at [269, 146] on span "Middle Lift, 121810927164" at bounding box center [304, 149] width 104 height 9
click at [238, 146] on input "Middle Lift, 121810927164" at bounding box center [229, 150] width 18 height 18
checkbox input "true"
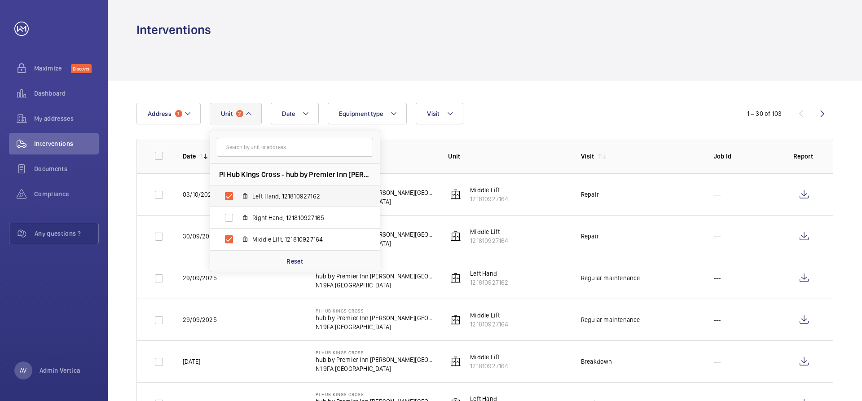
click at [264, 194] on span "Left Hand, 121810927162" at bounding box center [304, 196] width 104 height 9
click at [238, 194] on input "Left Hand, 121810927162" at bounding box center [229, 196] width 18 height 18
checkbox input "false"
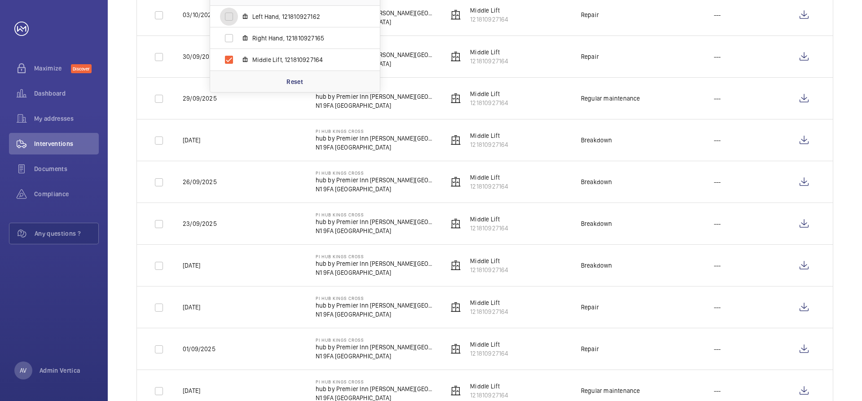
scroll to position [225, 0]
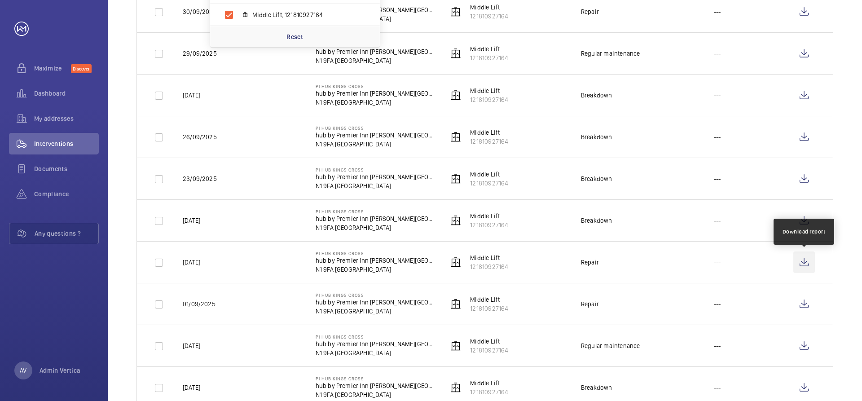
click at [804, 262] on wm-front-icon-button at bounding box center [805, 263] width 22 height 22
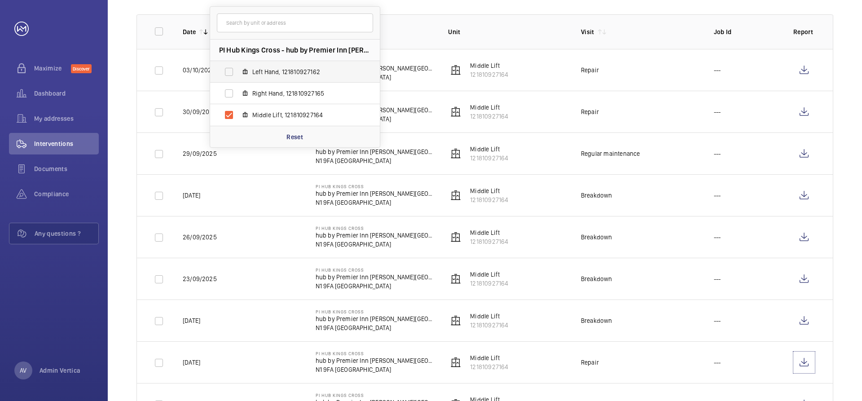
scroll to position [90, 0]
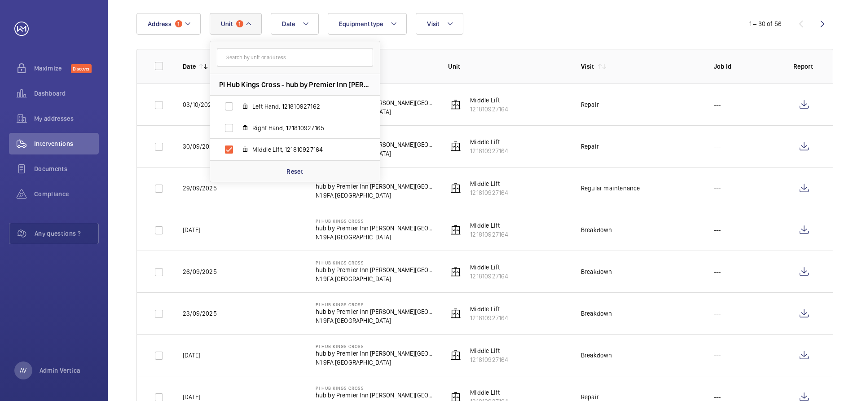
click at [240, 22] on span "1" at bounding box center [239, 23] width 7 height 7
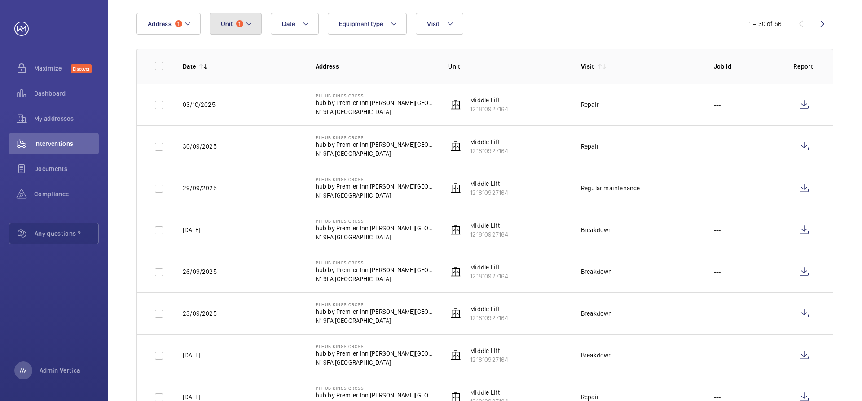
click at [240, 26] on span "1" at bounding box center [239, 23] width 7 height 7
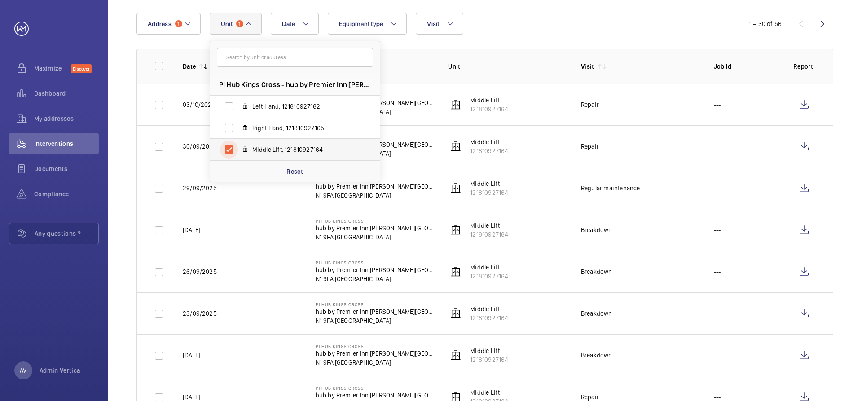
click at [225, 151] on input "Middle Lift, 121810927164" at bounding box center [229, 150] width 18 height 18
checkbox input "false"
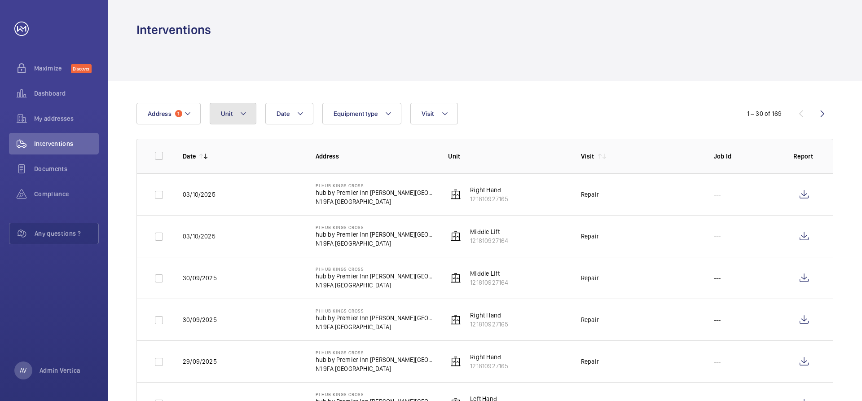
click at [236, 121] on button "Unit" at bounding box center [233, 114] width 47 height 22
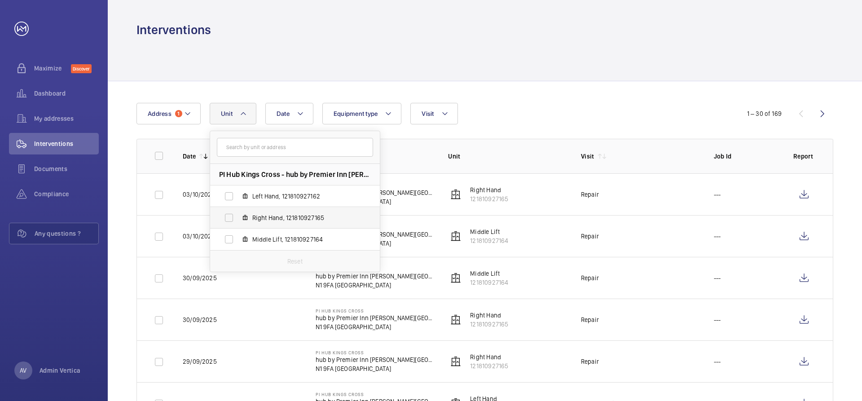
click at [255, 220] on span "Right Hand, 121810927165" at bounding box center [304, 217] width 104 height 9
click at [238, 220] on input "Right Hand, 121810927165" at bounding box center [229, 218] width 18 height 18
checkbox input "true"
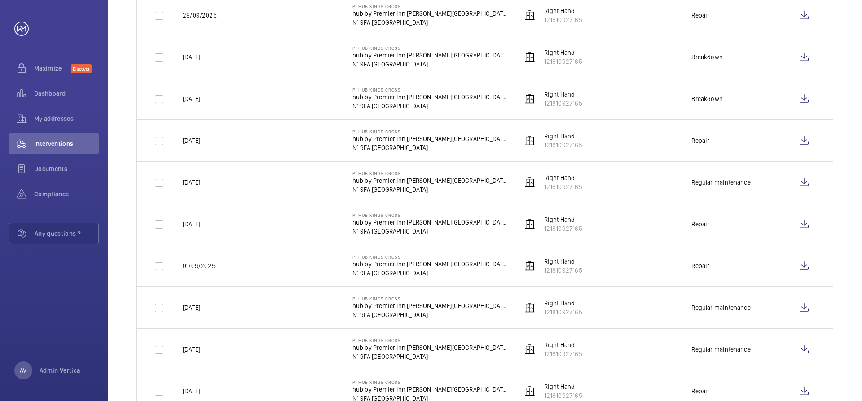
scroll to position [270, 0]
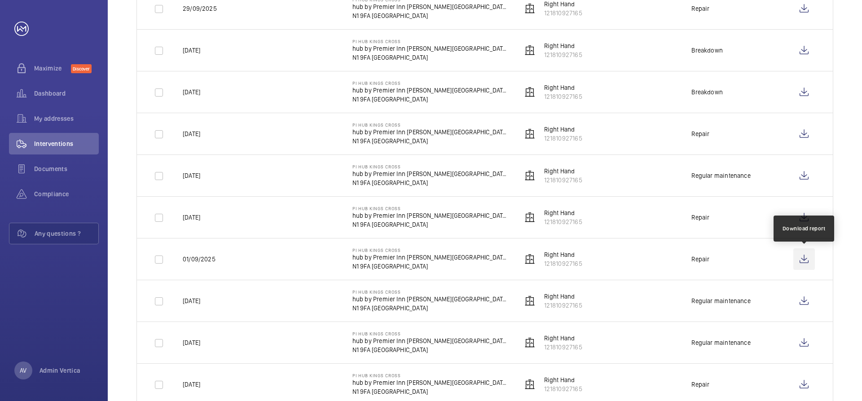
click at [800, 259] on wm-front-icon-button at bounding box center [805, 259] width 22 height 22
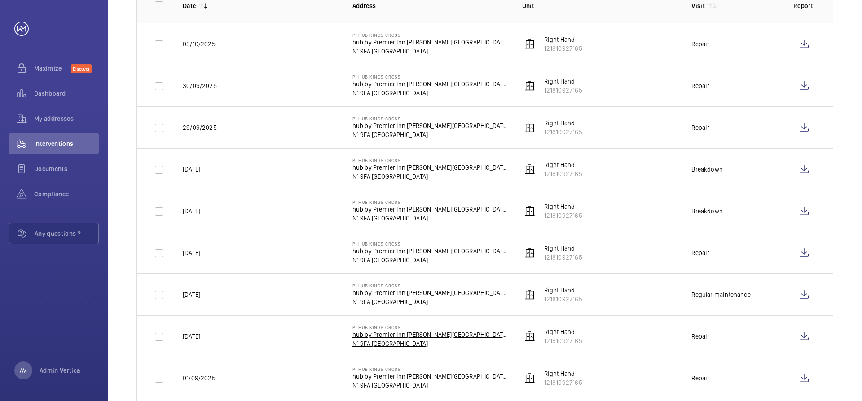
scroll to position [135, 0]
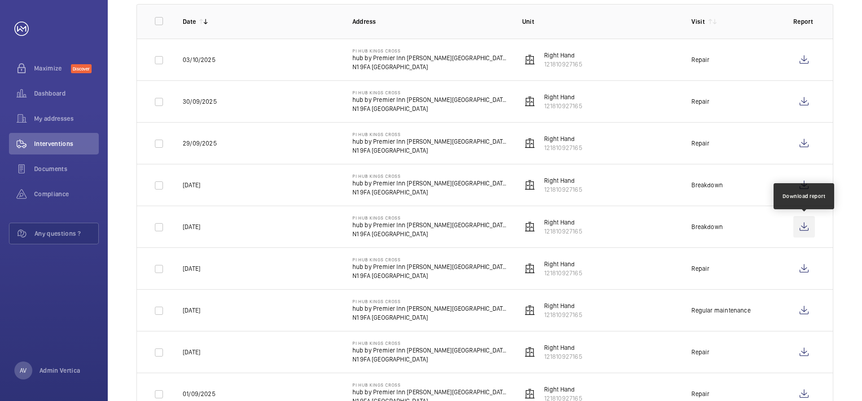
click at [801, 229] on wm-front-icon-button at bounding box center [805, 227] width 22 height 22
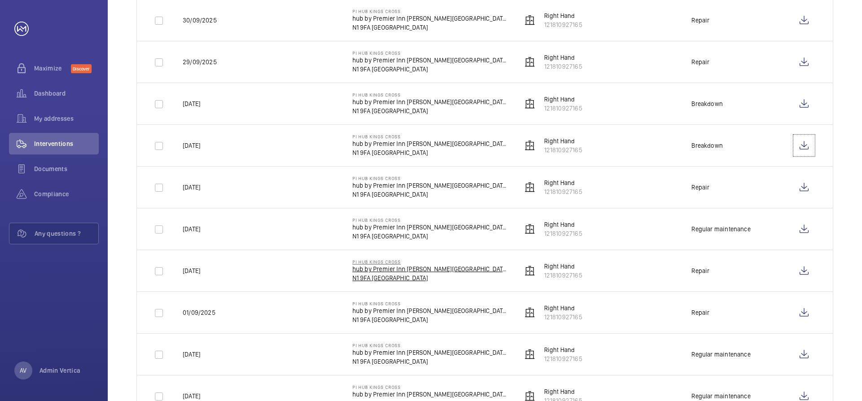
scroll to position [225, 0]
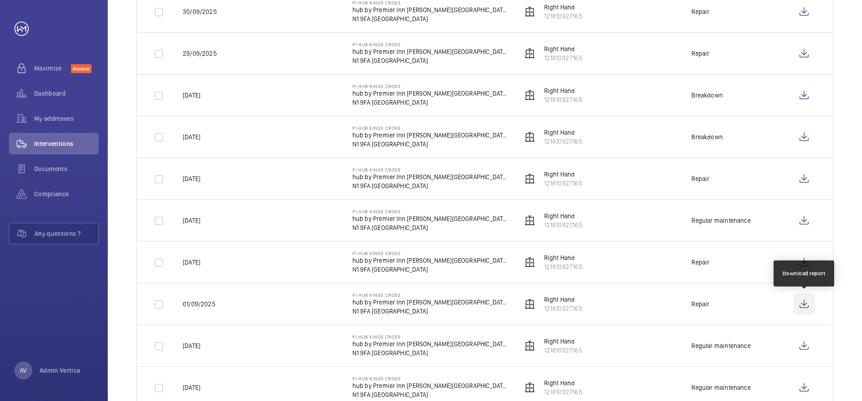
click at [800, 302] on wm-front-icon-button at bounding box center [805, 304] width 22 height 22
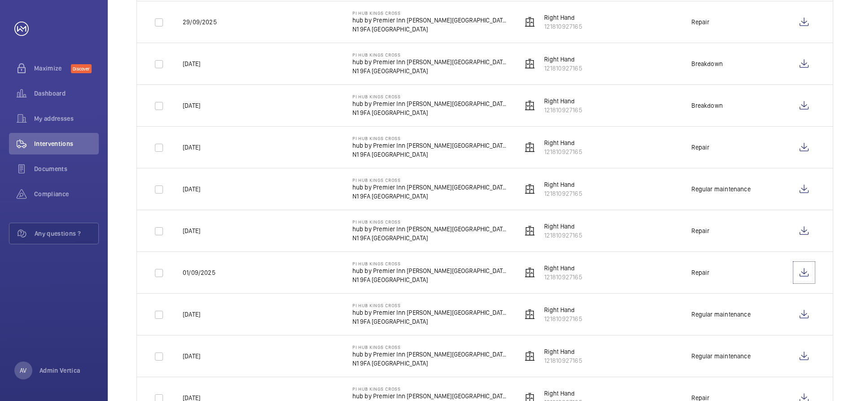
scroll to position [270, 0]
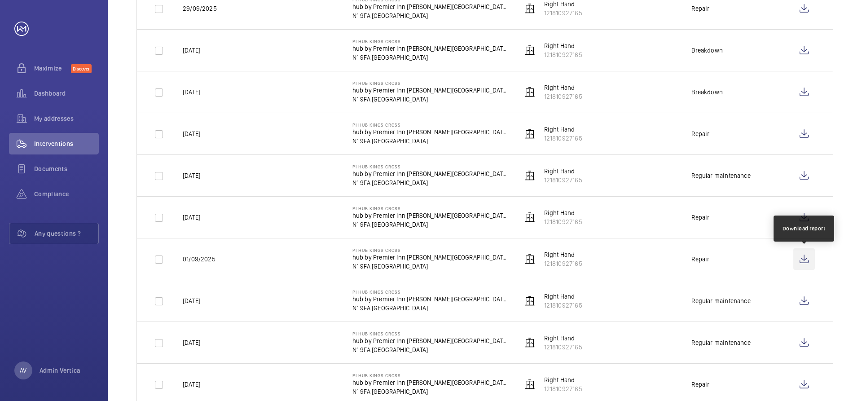
click at [797, 262] on wm-front-icon-button at bounding box center [805, 259] width 22 height 22
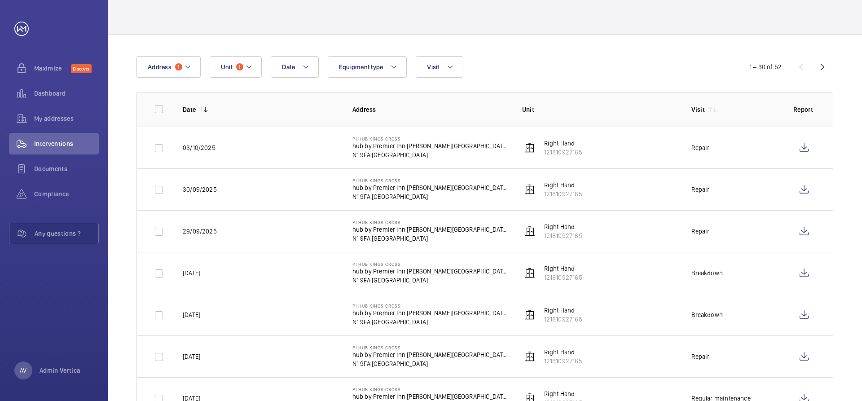
scroll to position [0, 0]
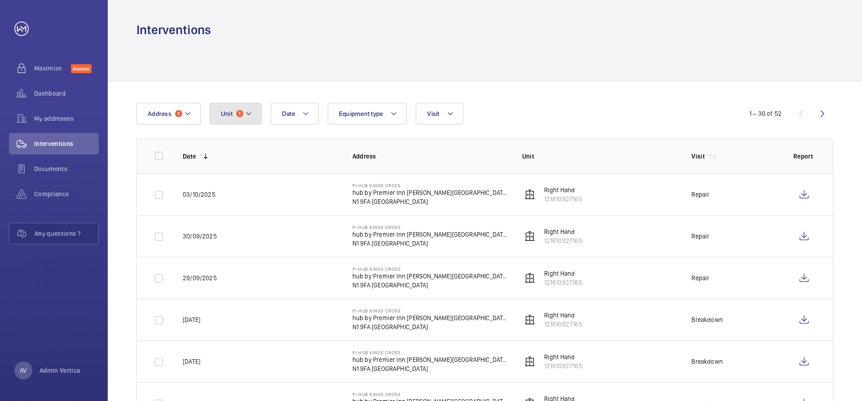
click at [245, 117] on mat-icon at bounding box center [248, 113] width 7 height 11
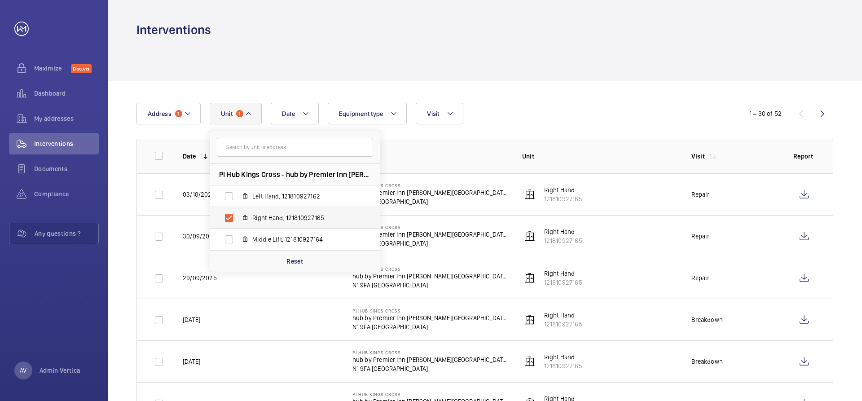
click at [253, 221] on span "Right Hand, 121810927165" at bounding box center [304, 217] width 104 height 9
click at [238, 221] on input "Right Hand, 121810927165" at bounding box center [229, 218] width 18 height 18
checkbox input "false"
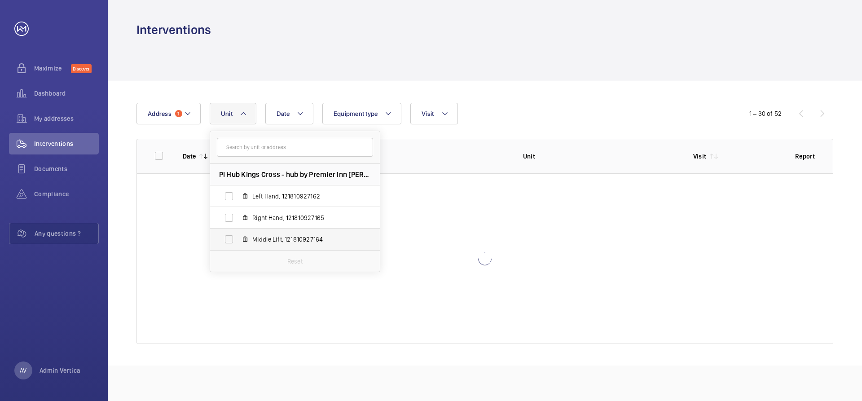
click at [254, 241] on span "Middle Lift, 121810927164" at bounding box center [304, 239] width 104 height 9
click at [238, 241] on input "Middle Lift, 121810927164" at bounding box center [229, 239] width 18 height 18
checkbox input "true"
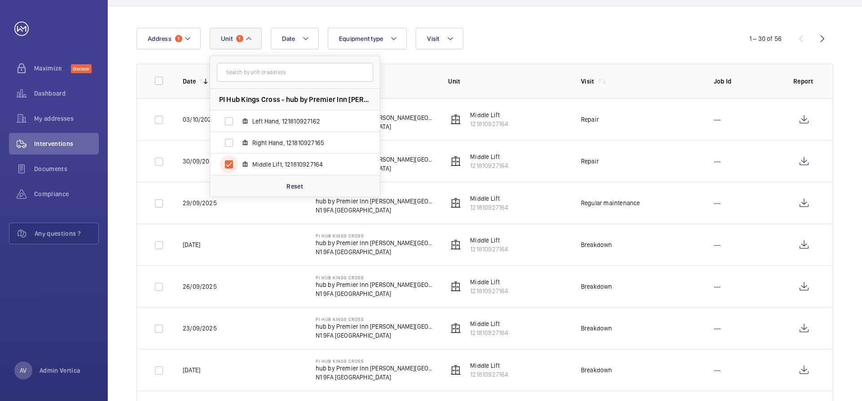
scroll to position [90, 0]
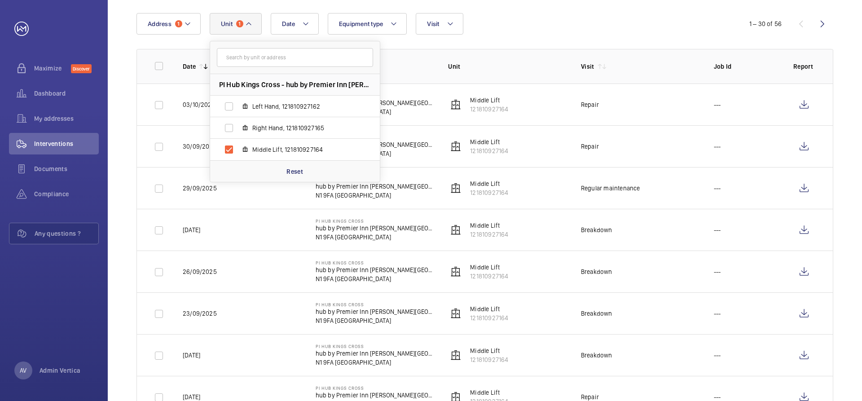
click at [559, 50] on th "Unit" at bounding box center [500, 66] width 133 height 35
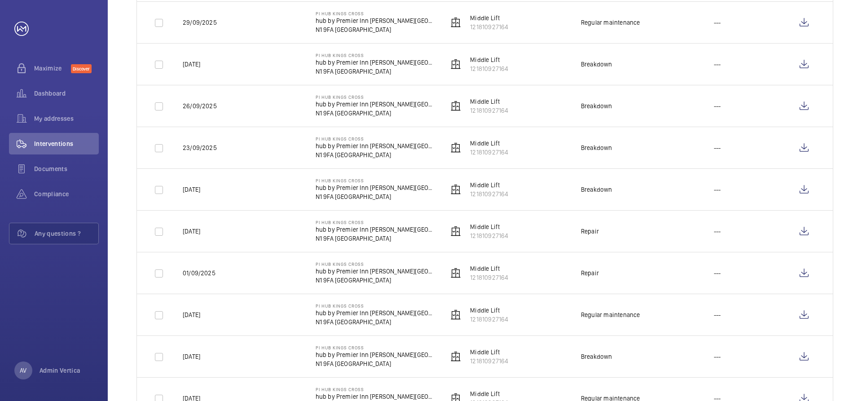
scroll to position [270, 0]
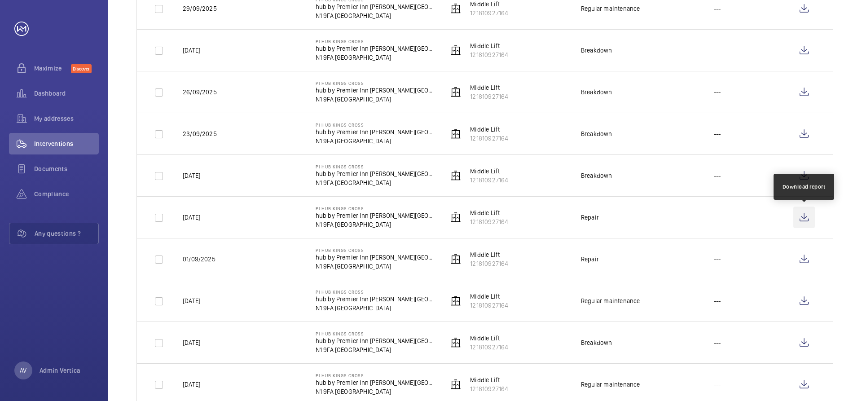
click at [802, 215] on wm-front-icon-button at bounding box center [805, 218] width 22 height 22
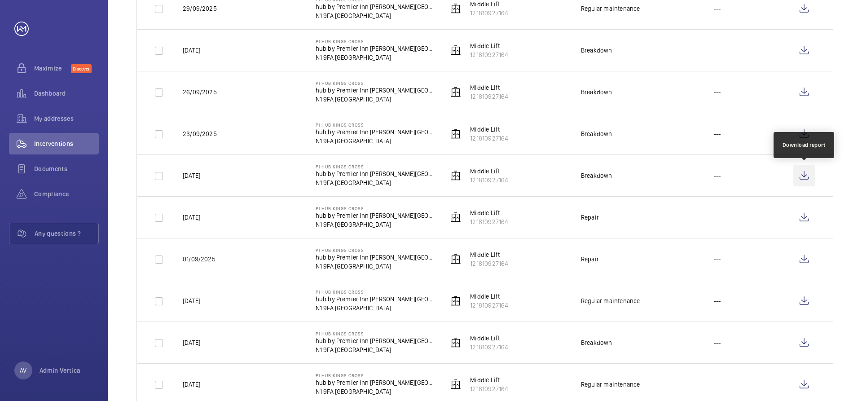
click at [807, 176] on wm-front-icon-button at bounding box center [805, 176] width 22 height 22
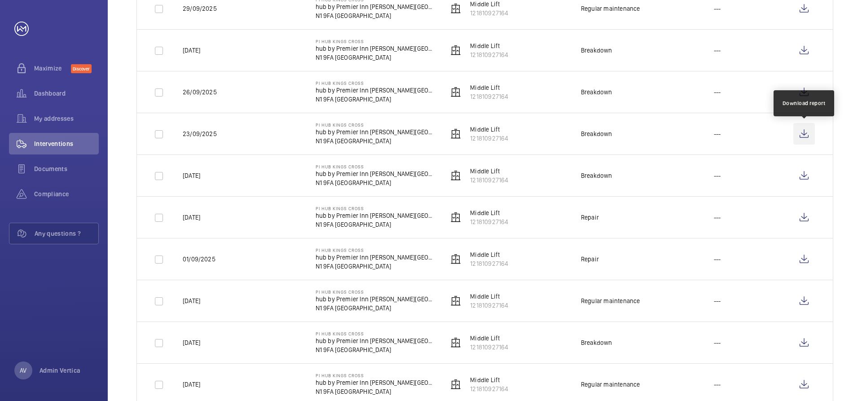
click at [806, 134] on wm-front-icon-button at bounding box center [805, 134] width 22 height 22
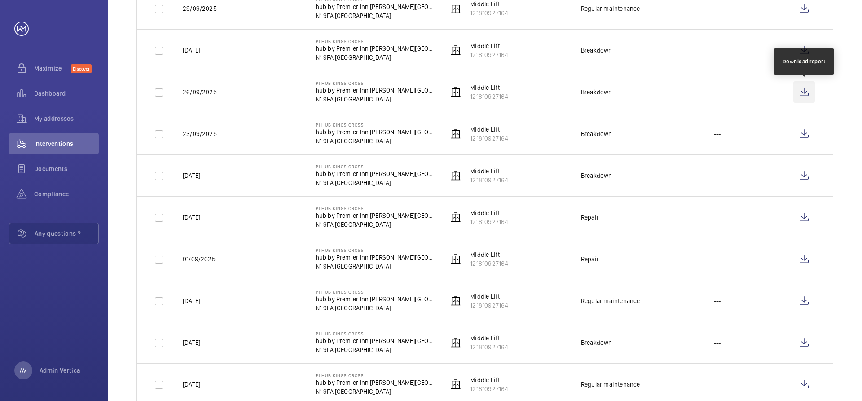
click at [806, 91] on wm-front-icon-button at bounding box center [805, 92] width 22 height 22
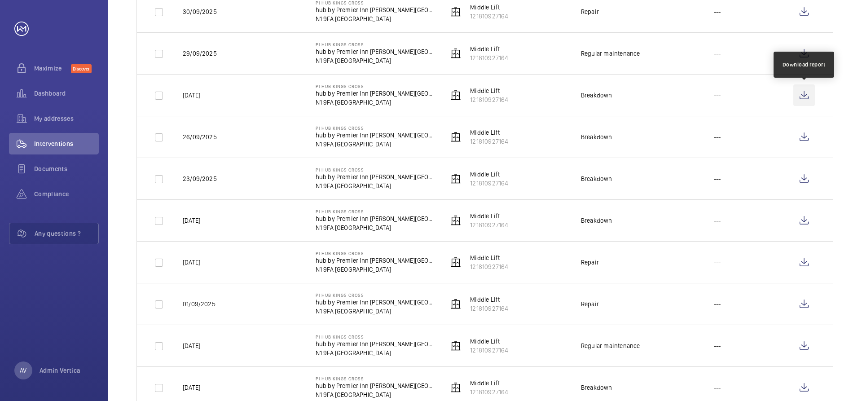
click at [801, 94] on wm-front-icon-button at bounding box center [805, 95] width 22 height 22
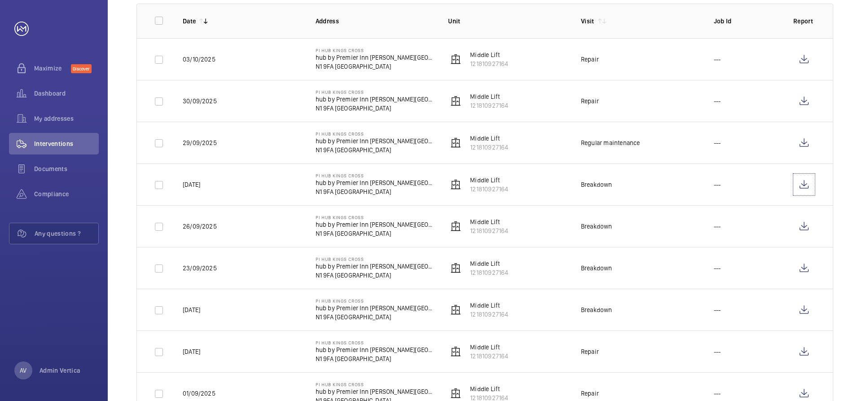
scroll to position [135, 0]
click at [804, 99] on wm-front-icon-button at bounding box center [805, 102] width 22 height 22
click at [809, 98] on wm-front-icon-button at bounding box center [805, 102] width 22 height 22
click at [798, 60] on wm-front-icon-button at bounding box center [805, 60] width 22 height 22
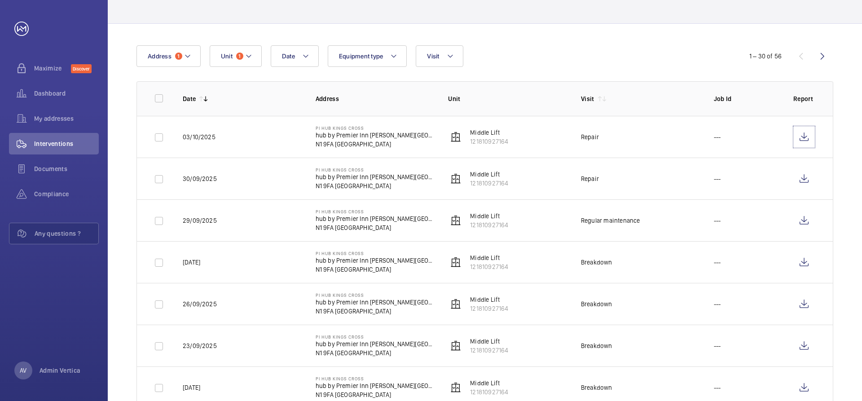
scroll to position [0, 0]
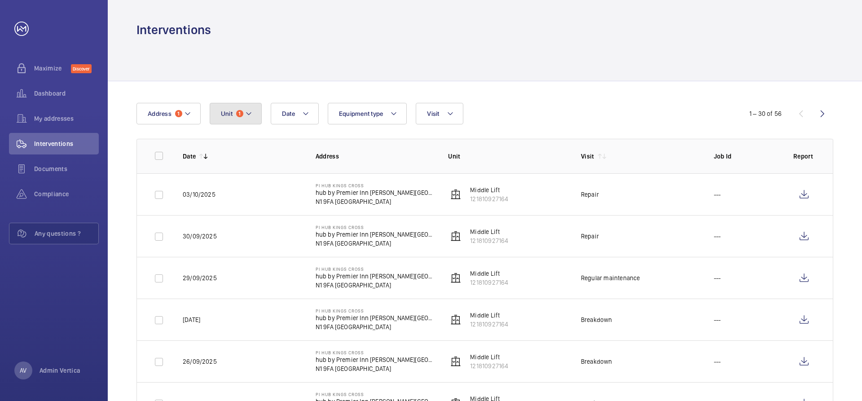
click at [253, 107] on button "Unit 1" at bounding box center [236, 114] width 52 height 22
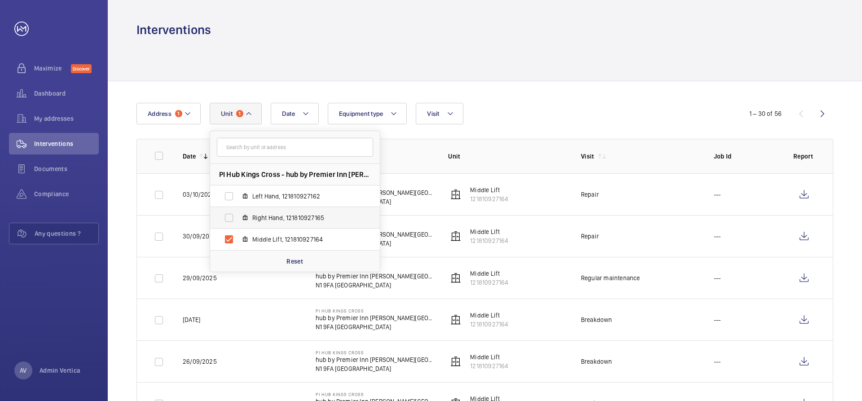
click at [263, 219] on span "Right Hand, 121810927165" at bounding box center [304, 217] width 104 height 9
click at [238, 219] on input "Right Hand, 121810927165" at bounding box center [229, 218] width 18 height 18
checkbox input "true"
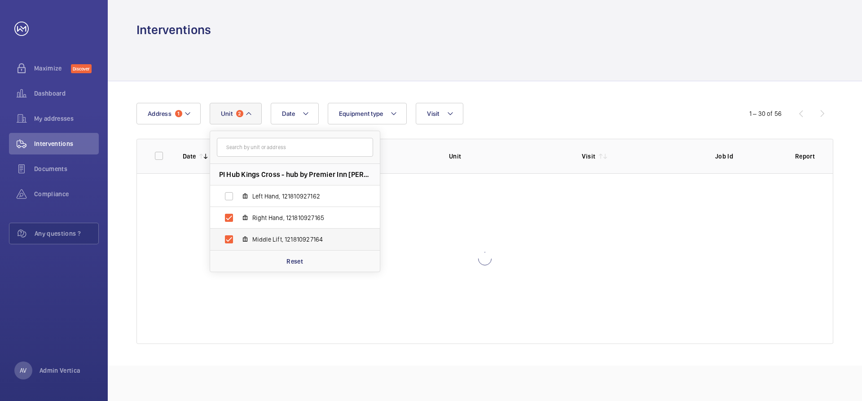
click at [261, 237] on span "Middle Lift, 121810927164" at bounding box center [304, 239] width 104 height 9
click at [238, 237] on input "Middle Lift, 121810927164" at bounding box center [229, 239] width 18 height 18
checkbox input "false"
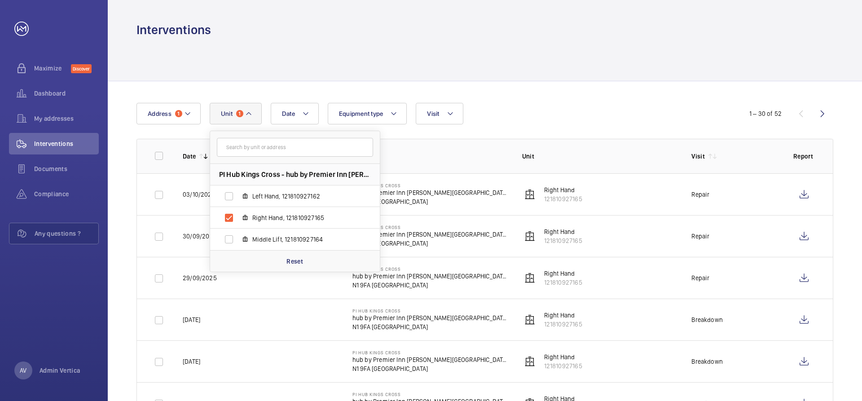
click at [501, 79] on div at bounding box center [485, 59] width 697 height 43
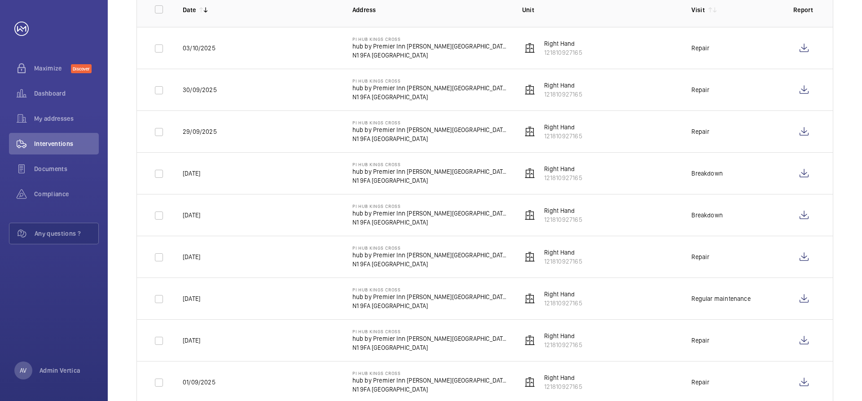
scroll to position [180, 0]
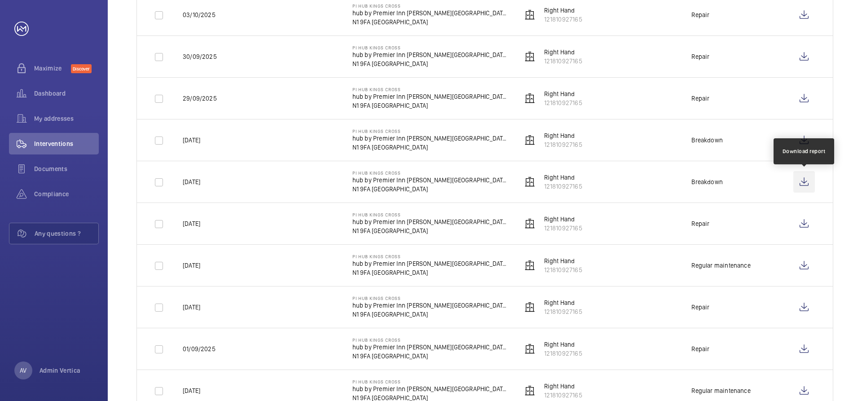
click at [798, 182] on wm-front-icon-button at bounding box center [805, 182] width 22 height 22
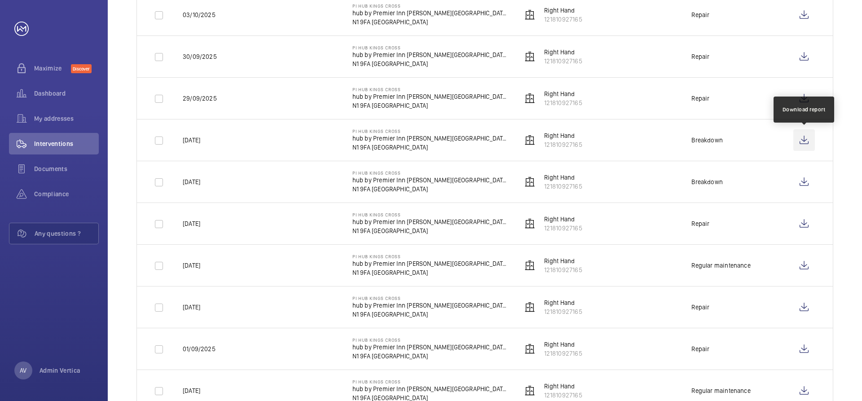
click at [800, 138] on wm-front-icon-button at bounding box center [805, 140] width 22 height 22
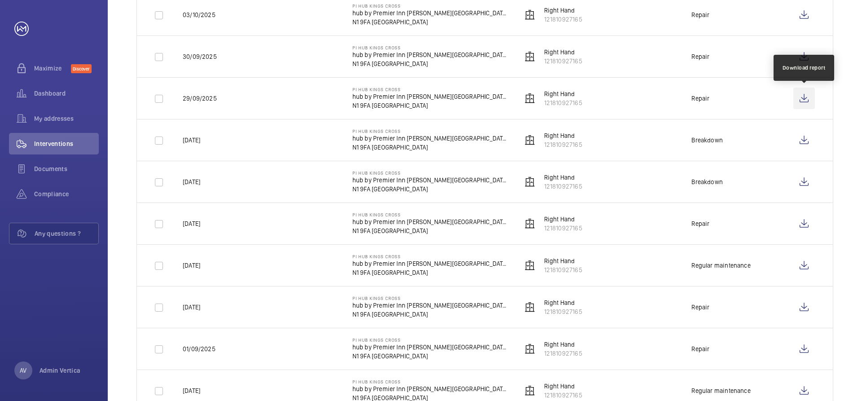
click at [801, 99] on wm-front-icon-button at bounding box center [805, 99] width 22 height 22
